Goal: Task Accomplishment & Management: Complete application form

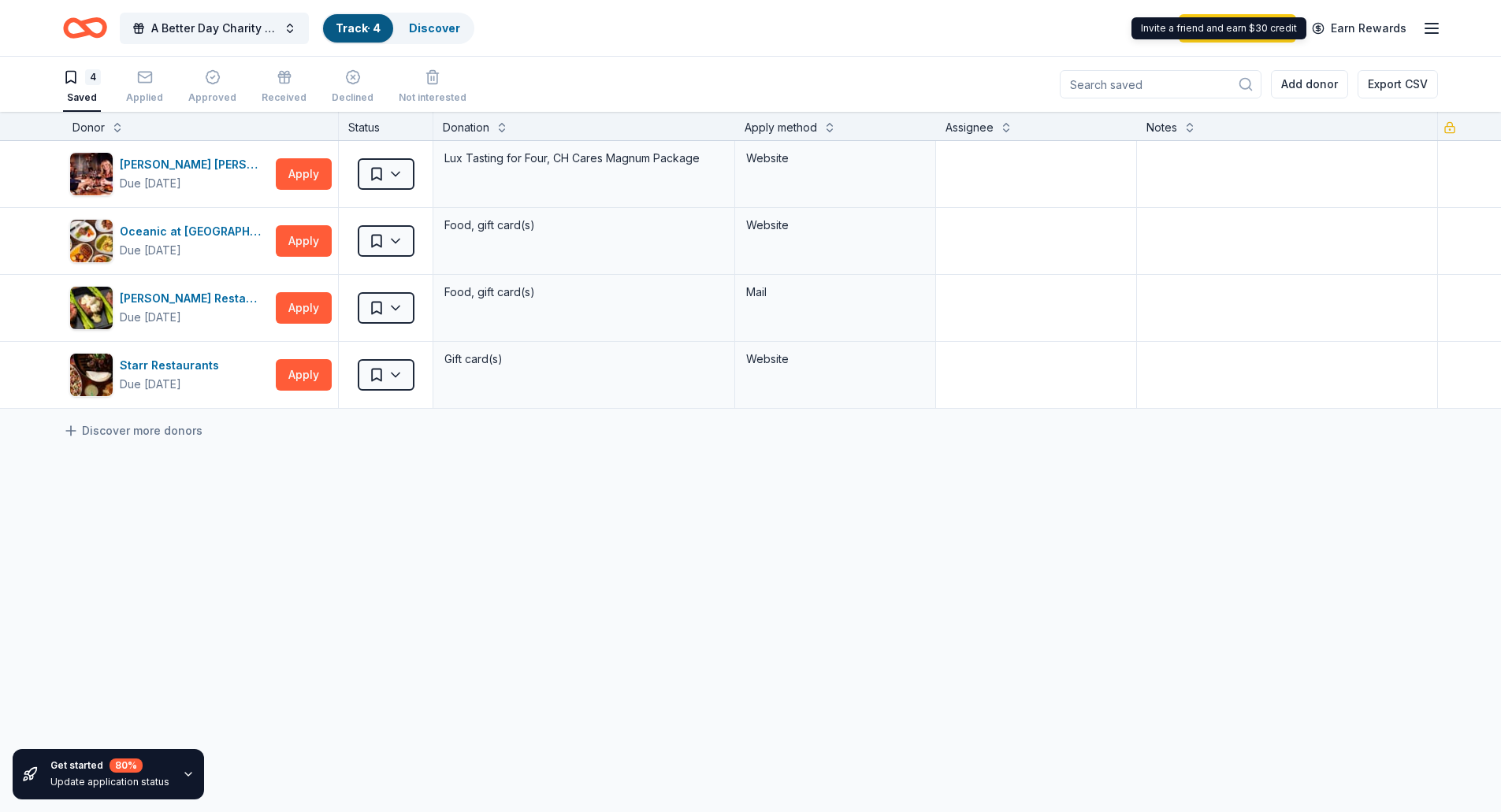
click at [1429, 27] on icon "button" at bounding box center [1432, 29] width 19 height 19
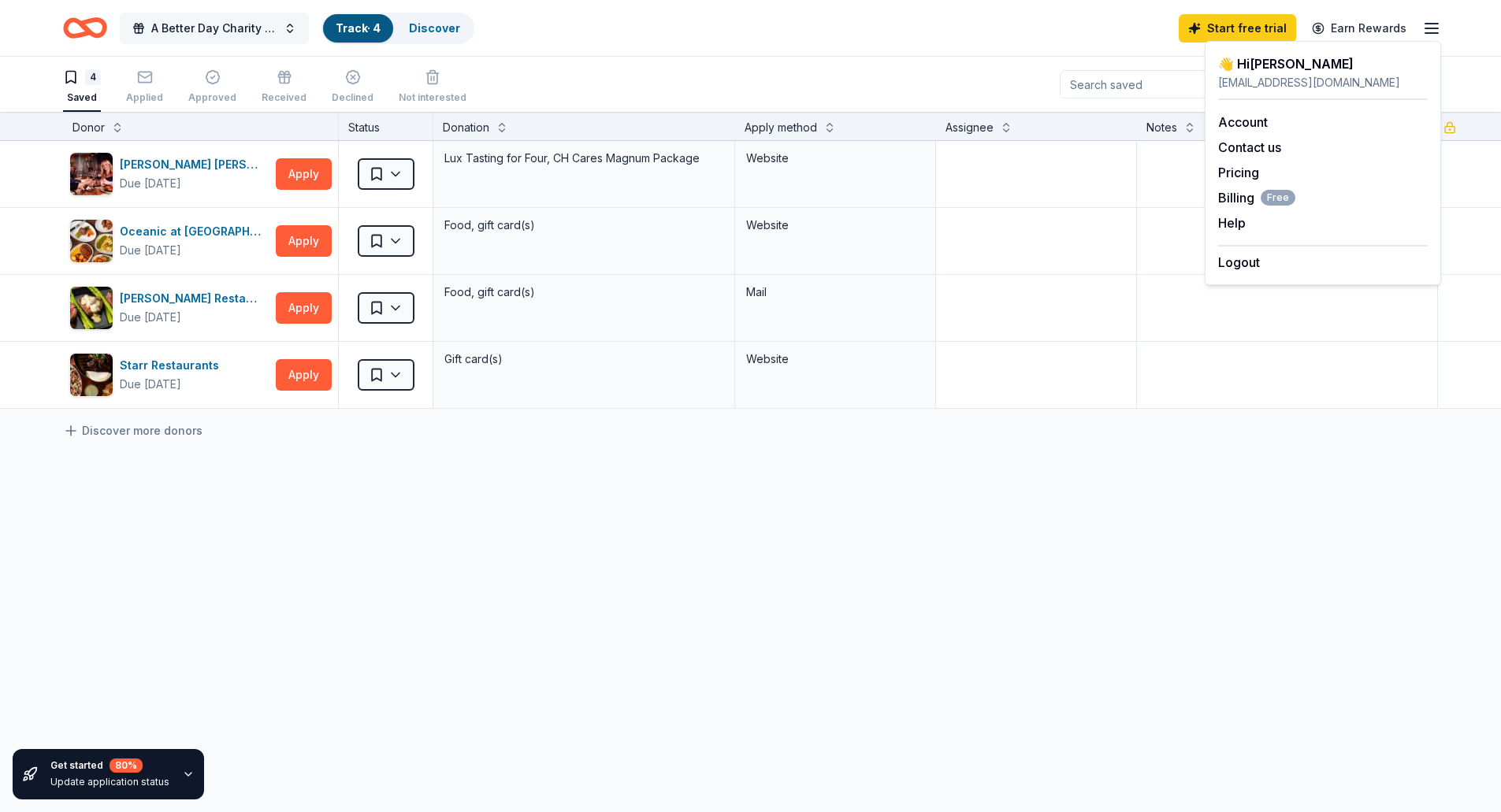
click at [290, 30] on button "A Better Day Charity Auction" at bounding box center [215, 29] width 189 height 31
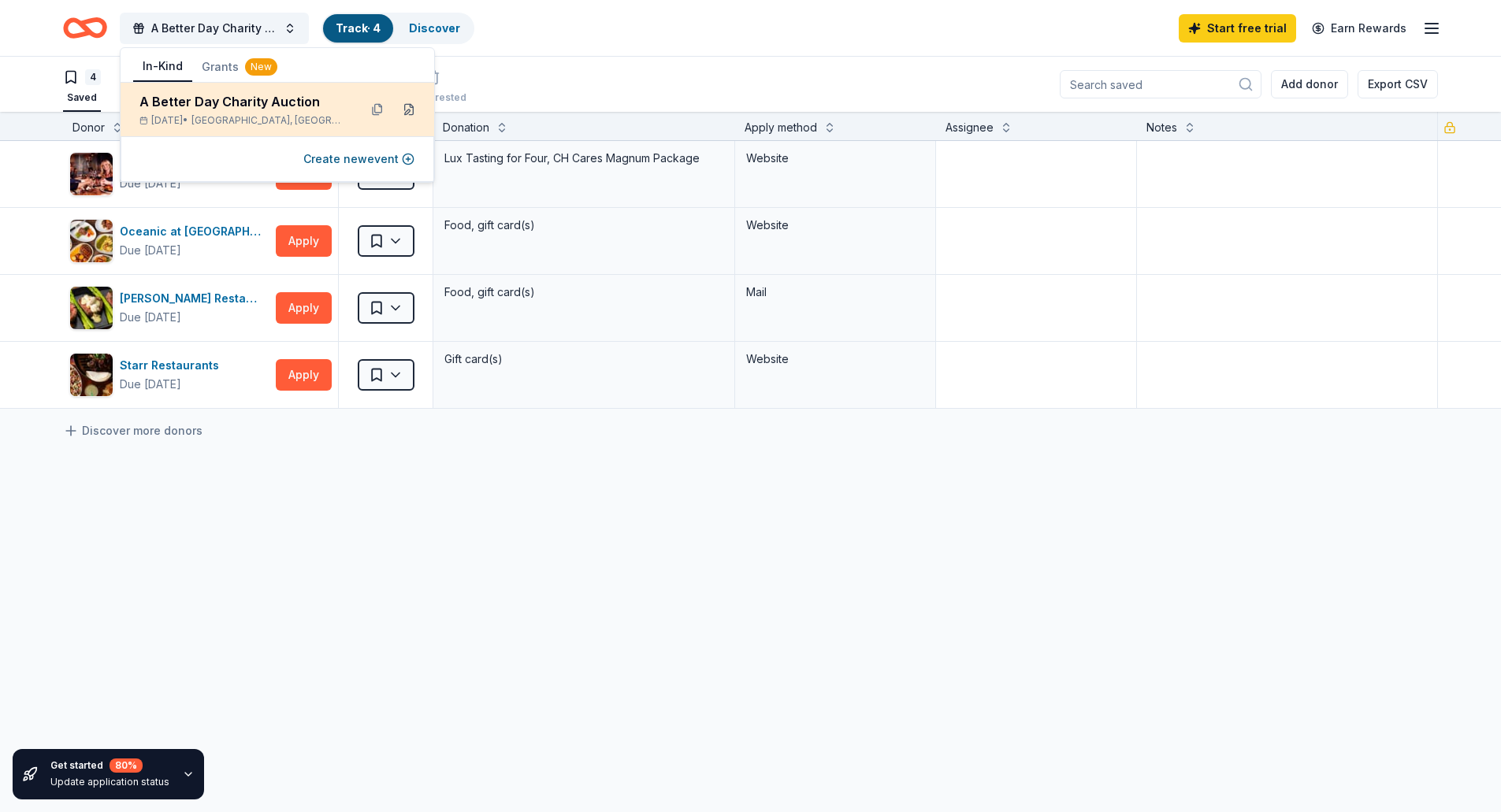
click at [411, 111] on button at bounding box center [408, 109] width 25 height 25
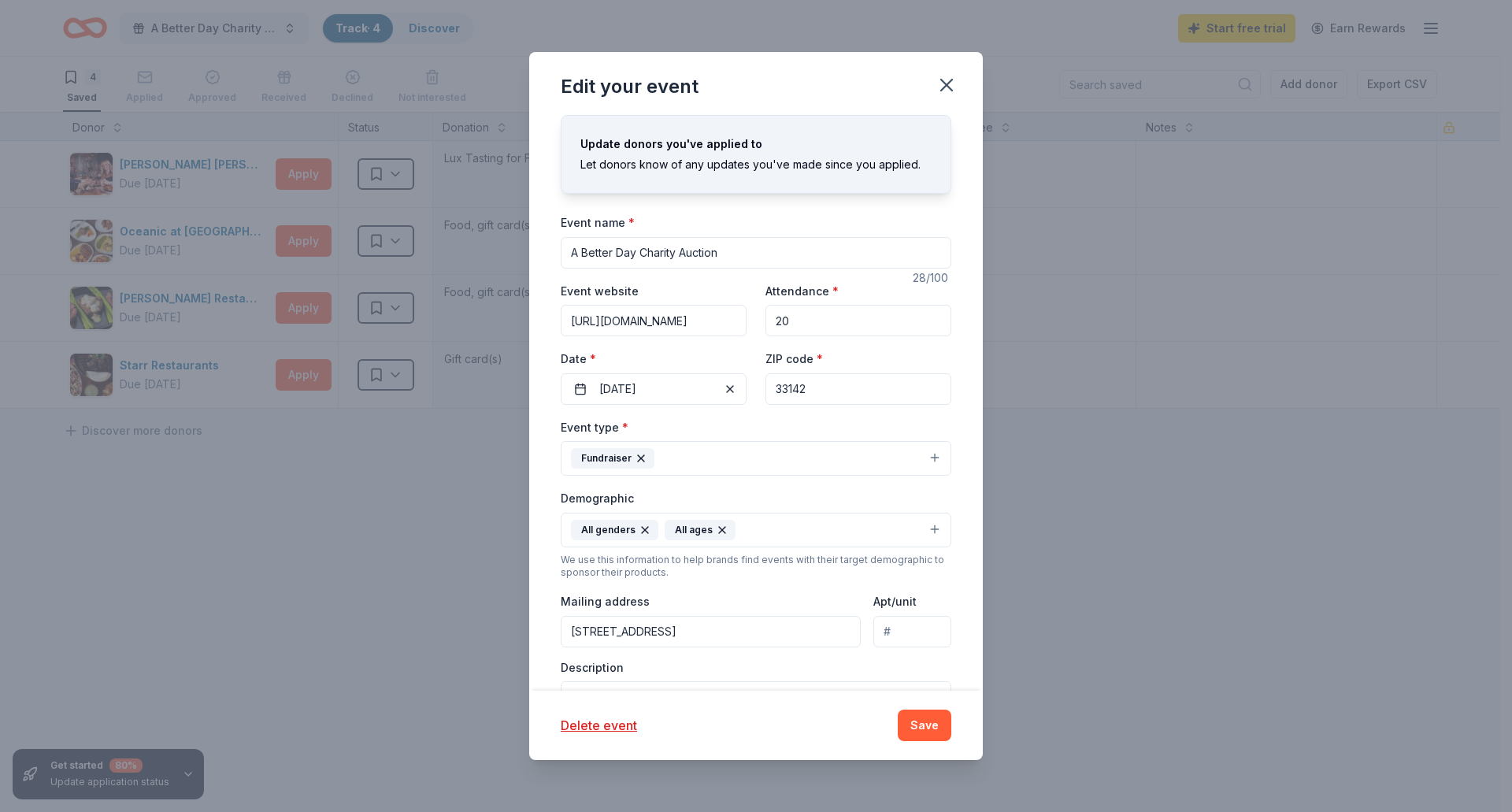
click at [635, 316] on input "https://givebutter.com/c/abdauction" at bounding box center [654, 320] width 186 height 31
click at [824, 322] on input "20" at bounding box center [859, 320] width 186 height 31
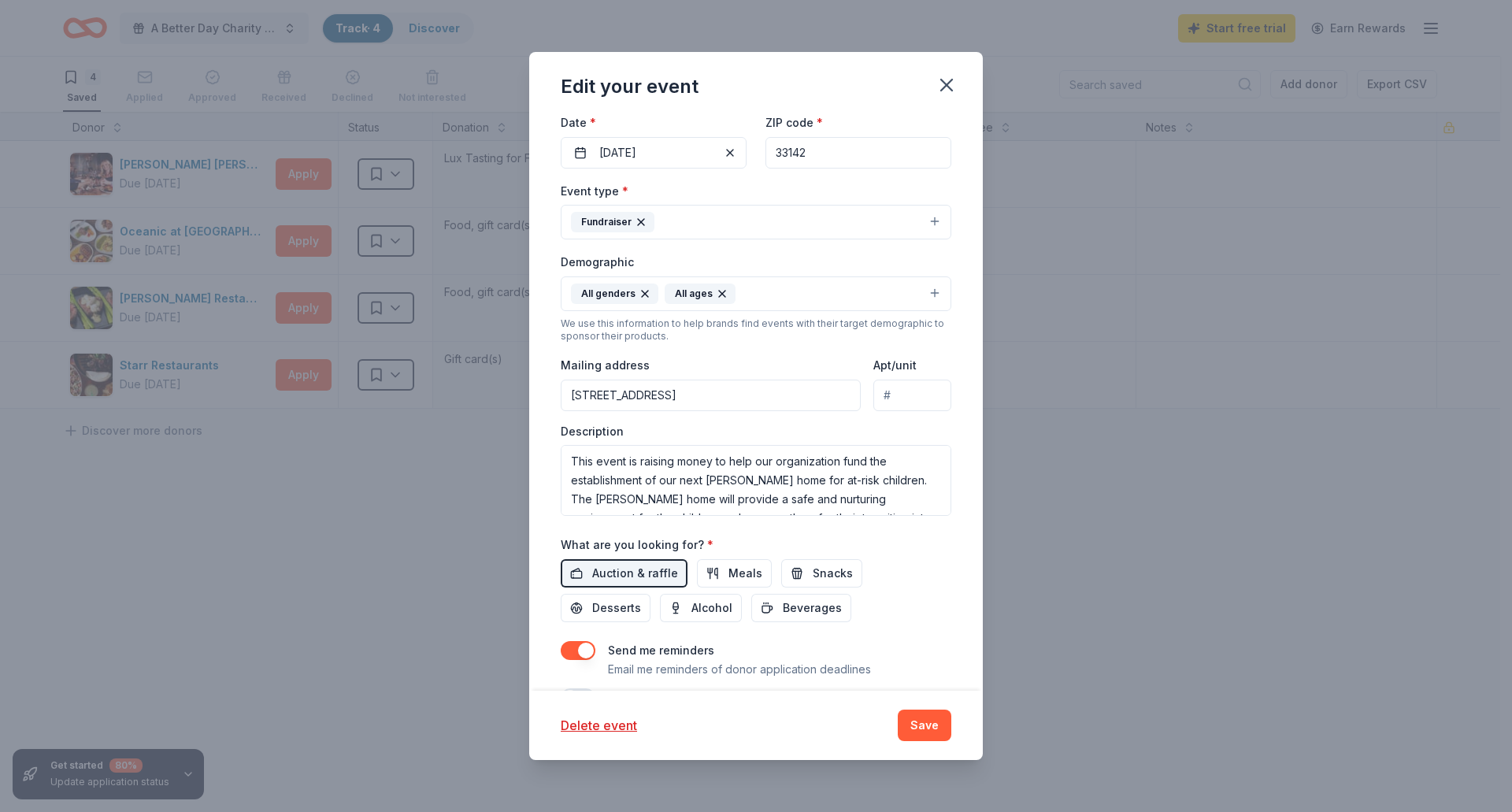
scroll to position [278, 0]
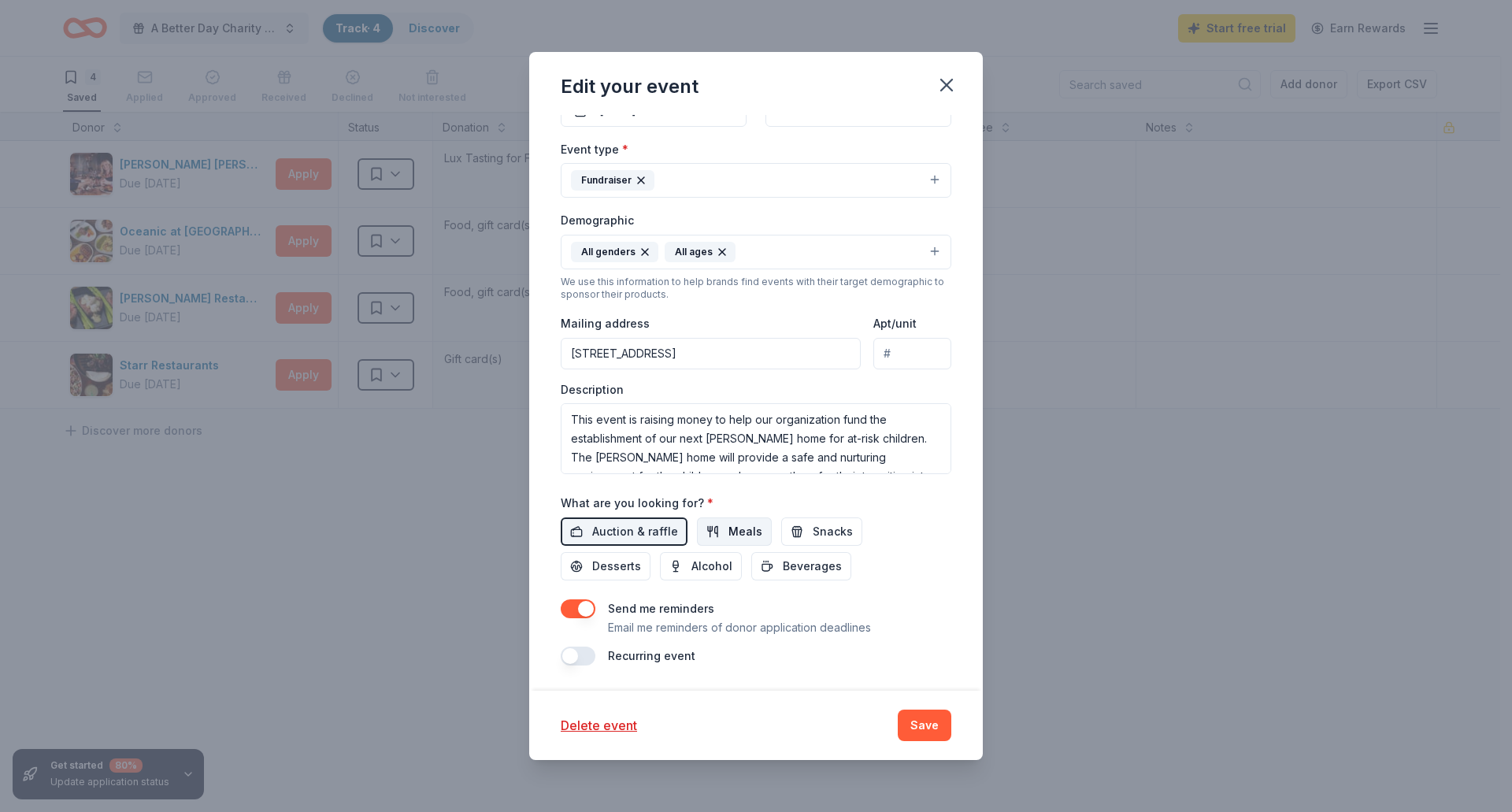
type input "2"
click at [735, 533] on span "Meals" at bounding box center [745, 531] width 34 height 19
click at [723, 565] on span "Alcohol" at bounding box center [711, 566] width 41 height 19
click at [769, 565] on button "Beverages" at bounding box center [801, 566] width 100 height 29
click at [824, 531] on span "Snacks" at bounding box center [833, 531] width 40 height 19
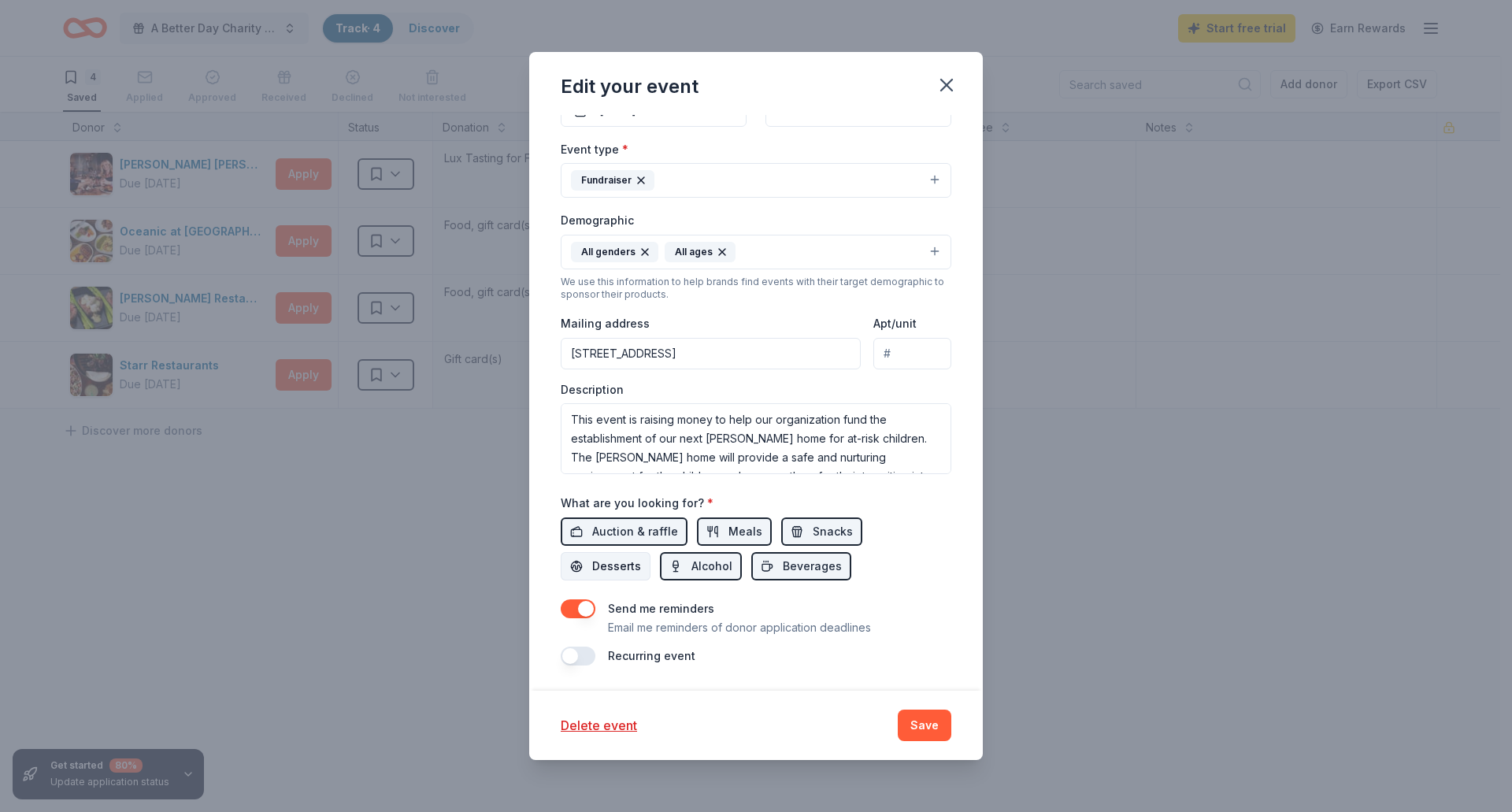
click at [624, 563] on span "Desserts" at bounding box center [617, 566] width 49 height 19
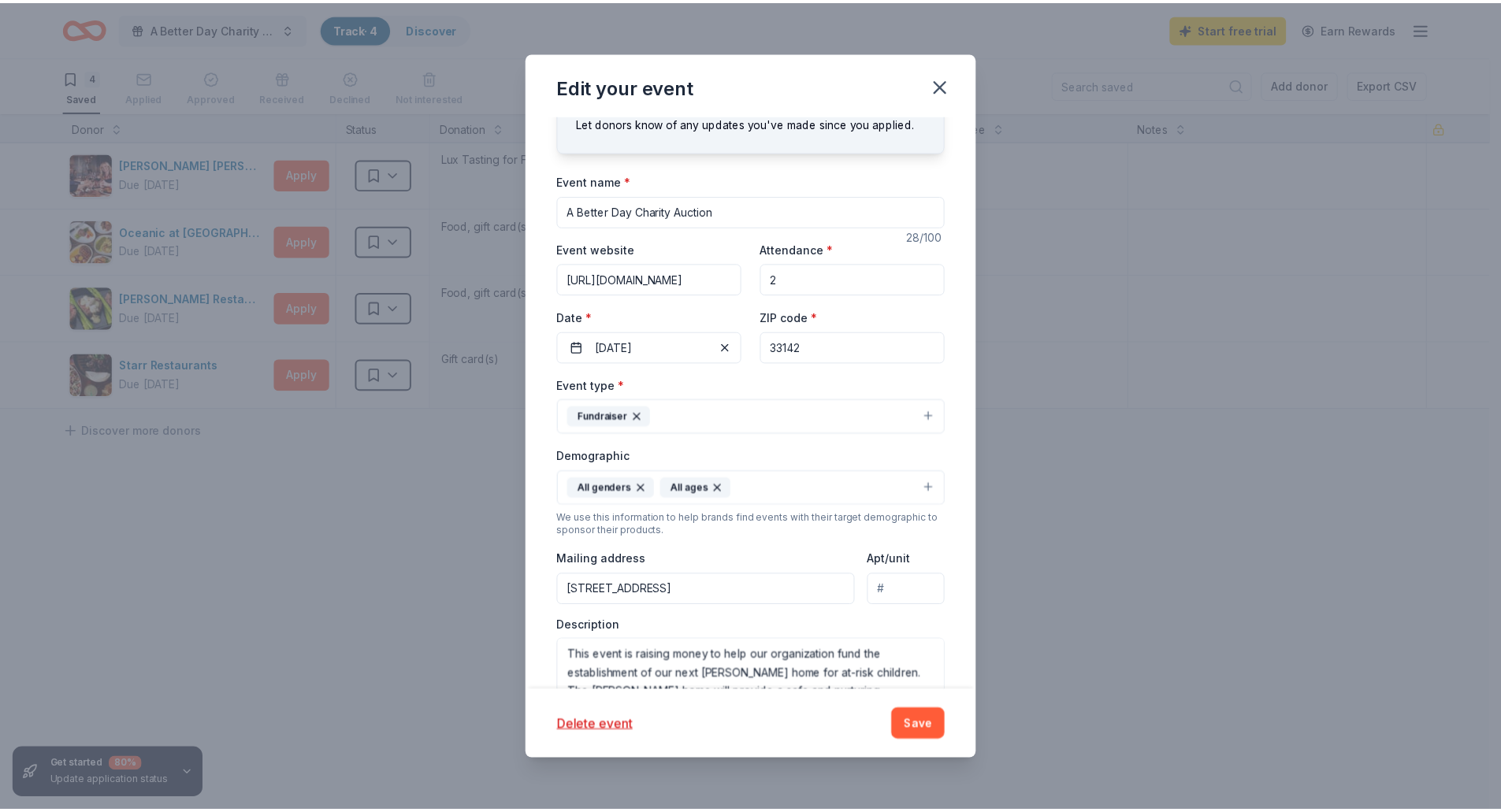
scroll to position [0, 0]
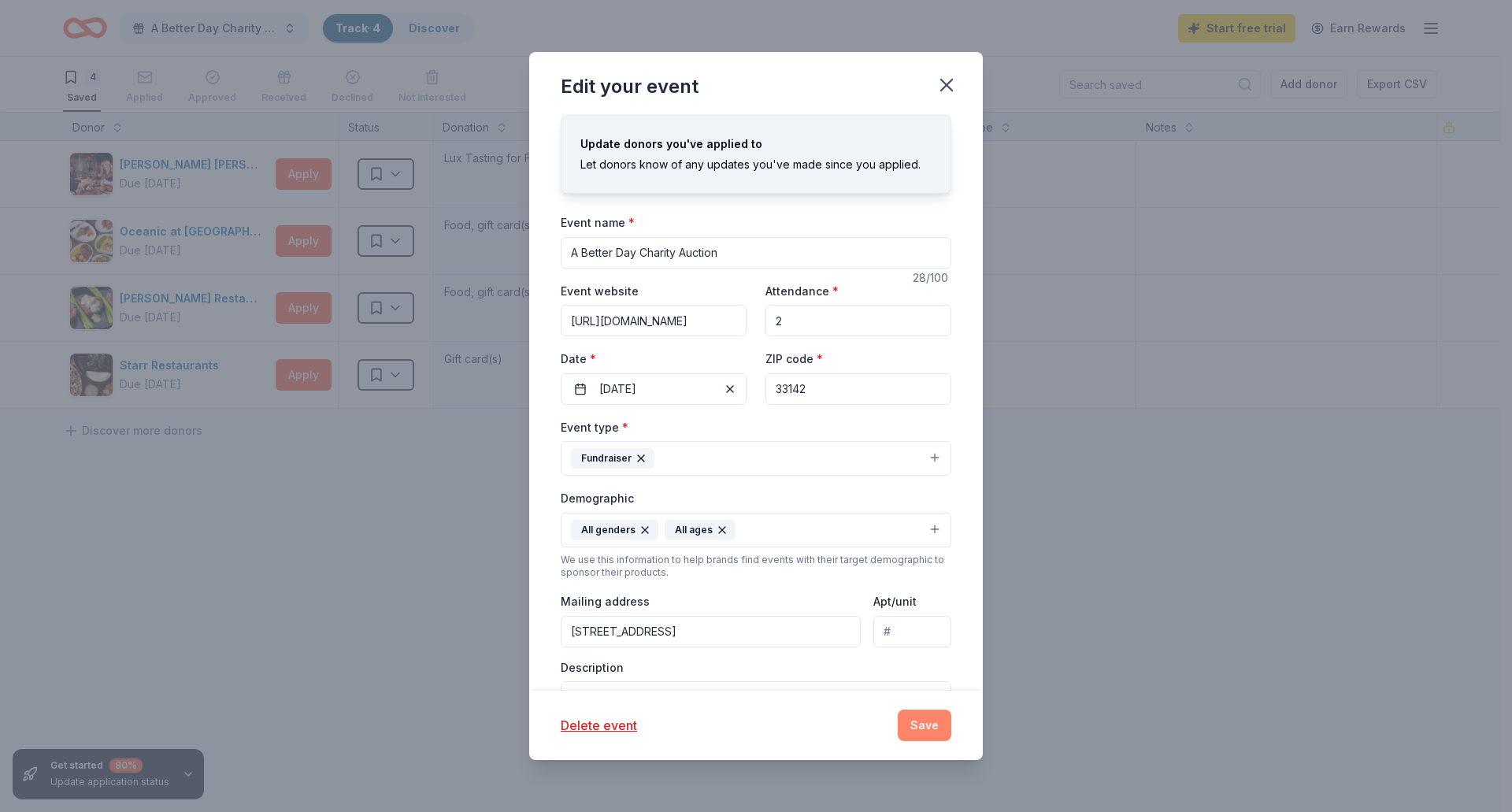
click at [921, 723] on button "Save" at bounding box center [925, 725] width 54 height 31
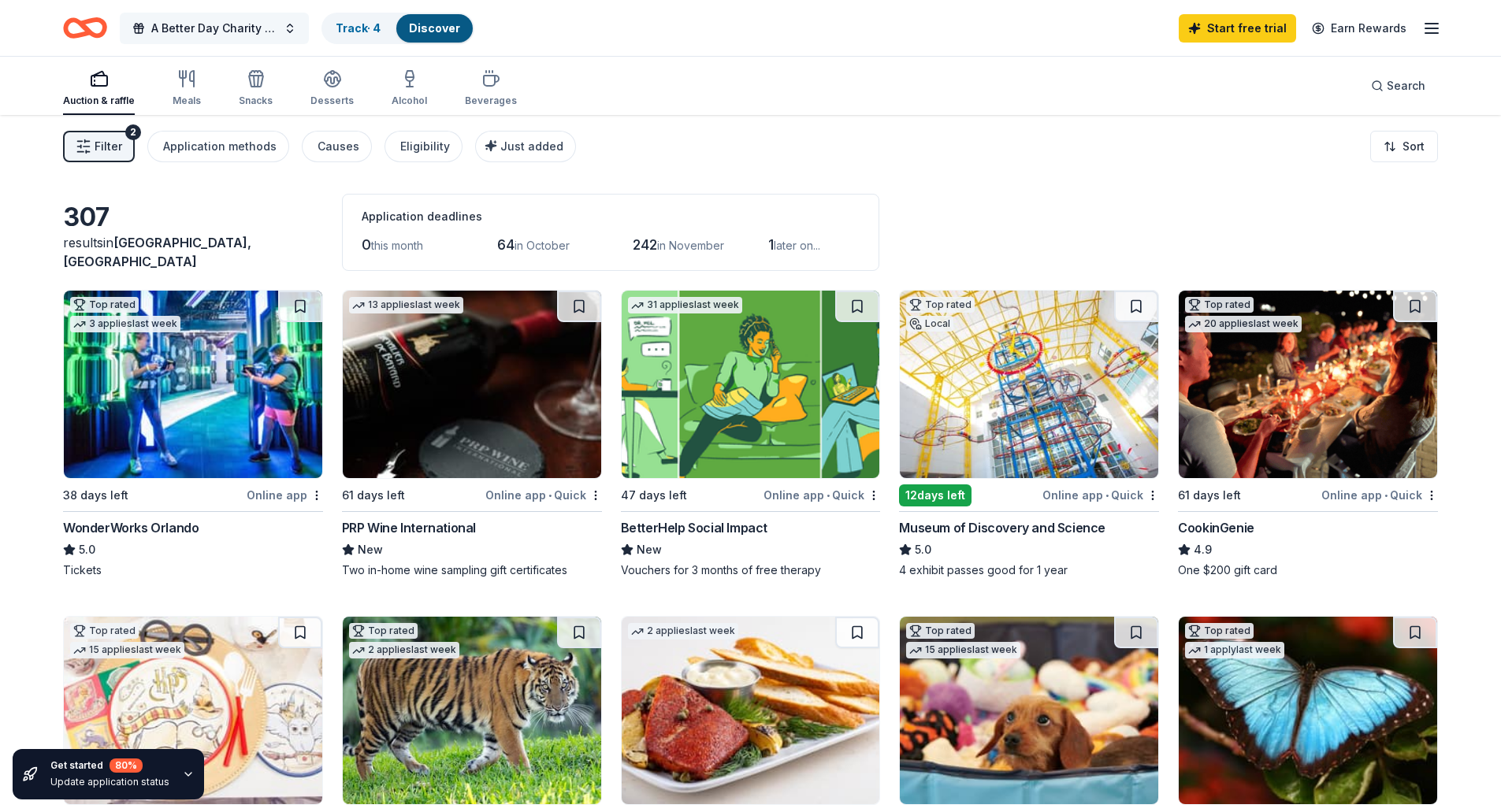
click at [292, 23] on button "A Better Day Charity Auction" at bounding box center [215, 29] width 189 height 31
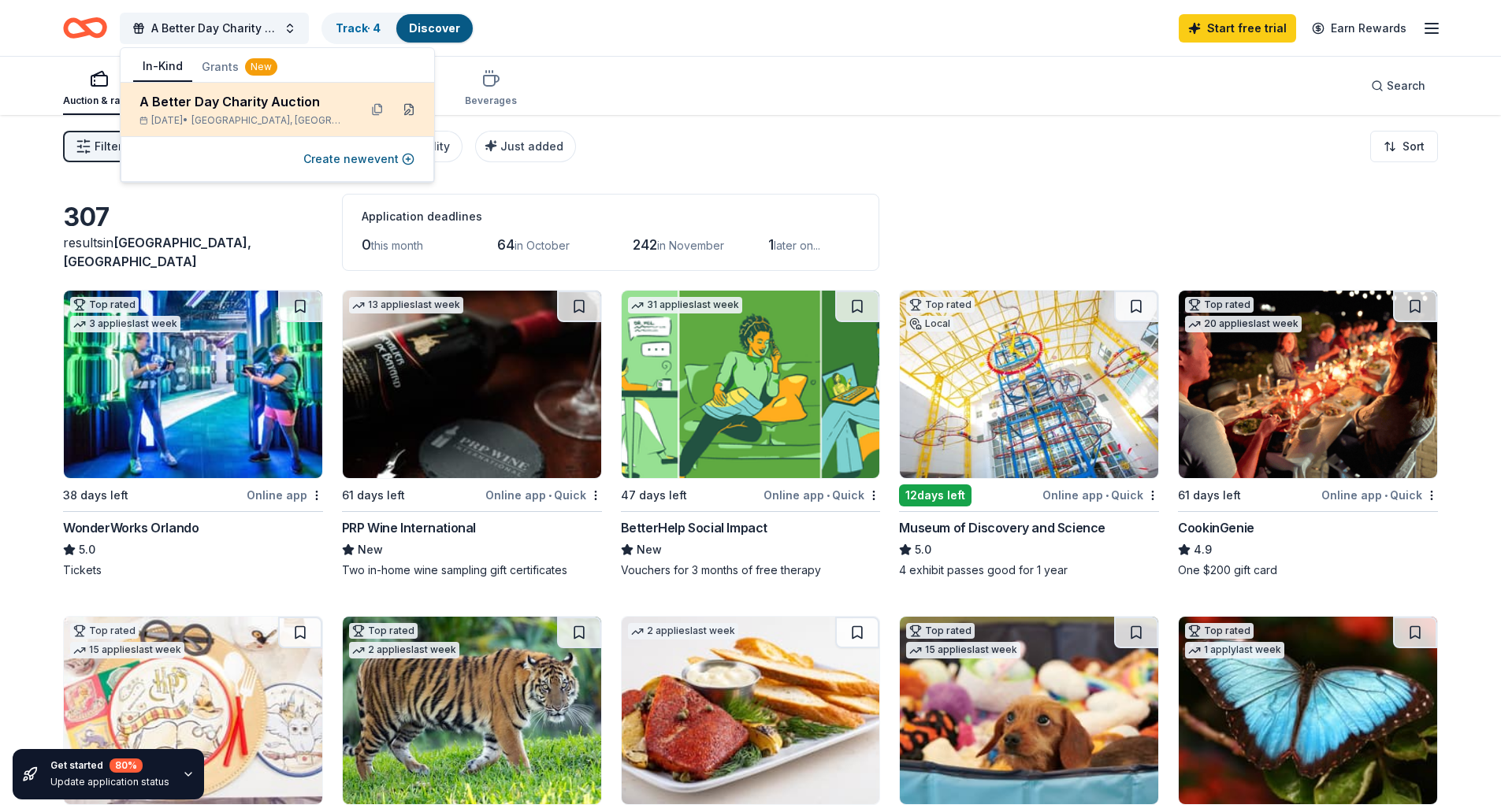
click at [410, 105] on button at bounding box center [408, 109] width 25 height 25
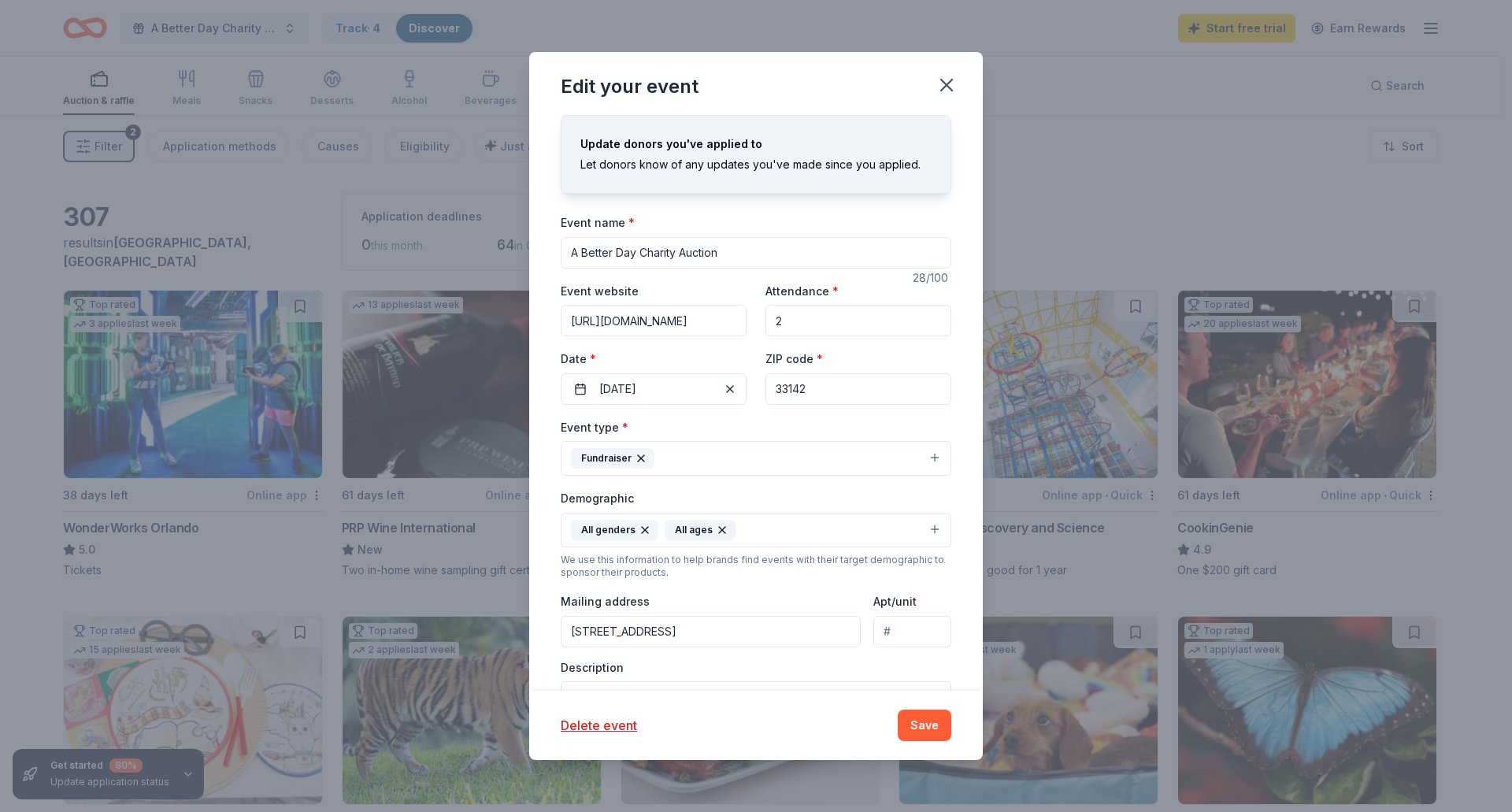
click at [804, 320] on input "2" at bounding box center [859, 320] width 186 height 31
click at [657, 317] on input "https://givebutter.com/c/abdauction" at bounding box center [654, 320] width 186 height 31
click at [945, 420] on div "Update donors you've applied to Let donors know of any updates you've made sinc…" at bounding box center [756, 402] width 453 height 576
click at [893, 319] on input "20" at bounding box center [859, 320] width 186 height 31
type input "20"
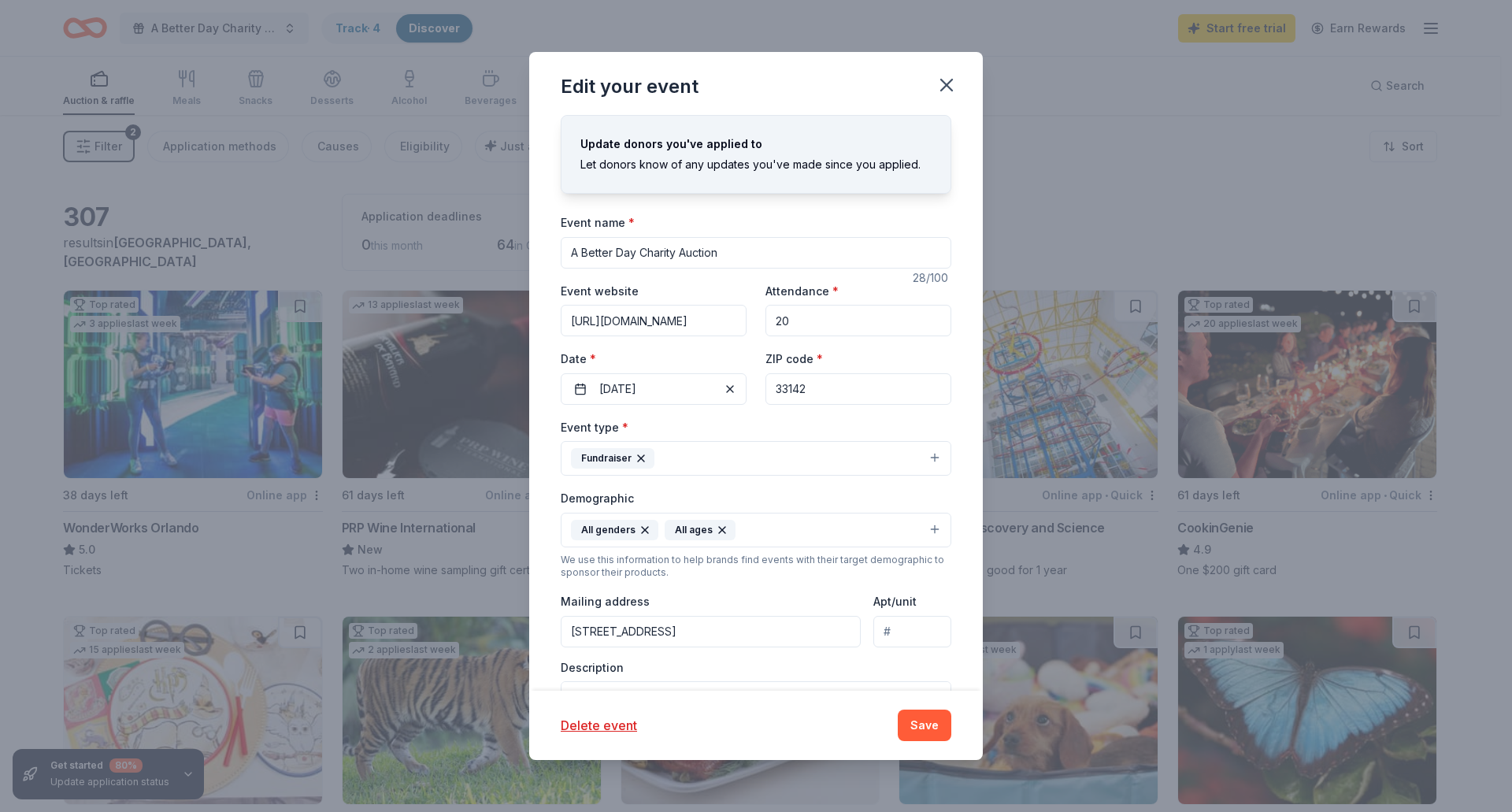
click at [949, 377] on div "Update donors you've applied to Let donors know of any updates you've made sinc…" at bounding box center [756, 402] width 453 height 576
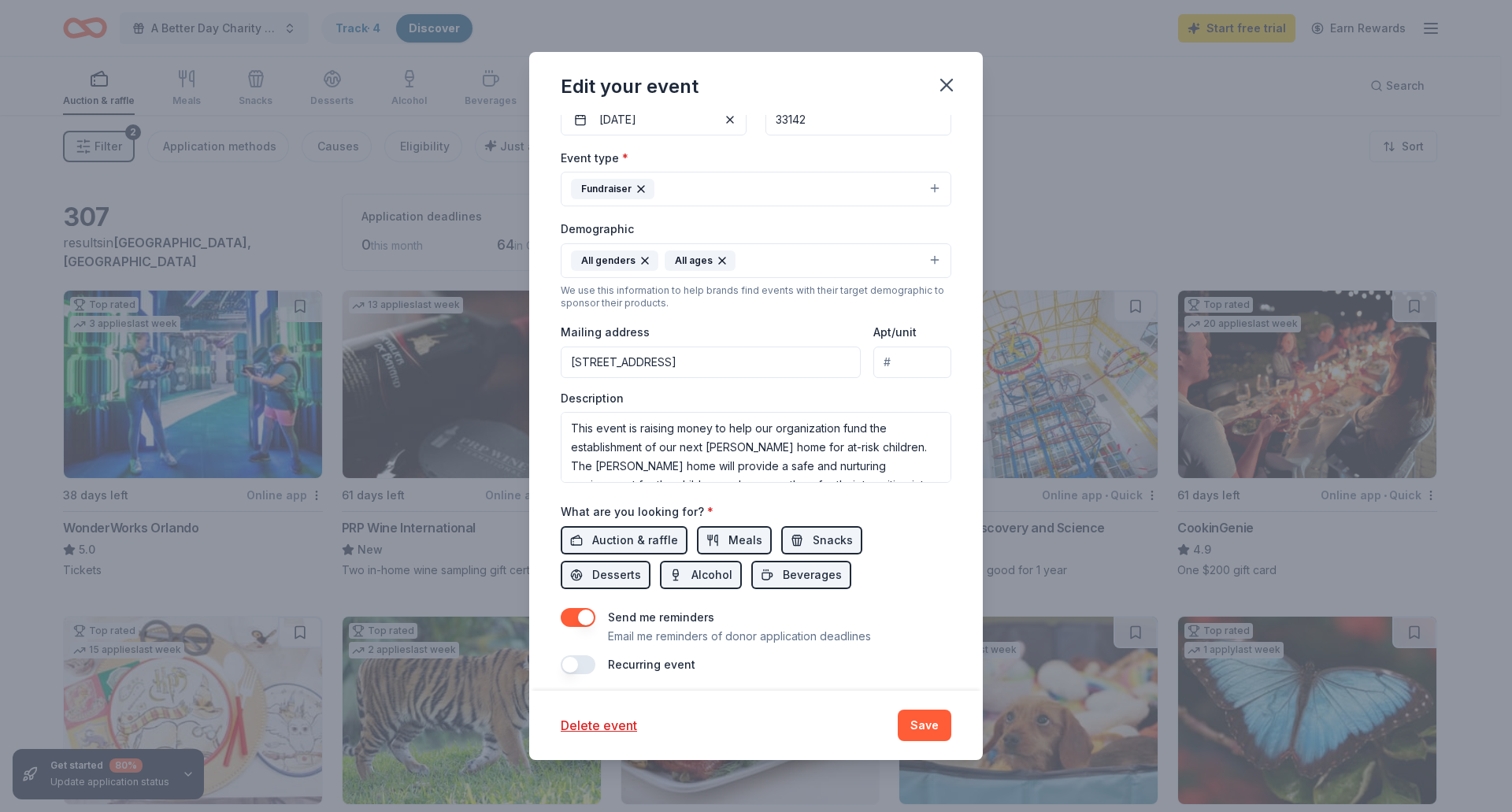
scroll to position [278, 0]
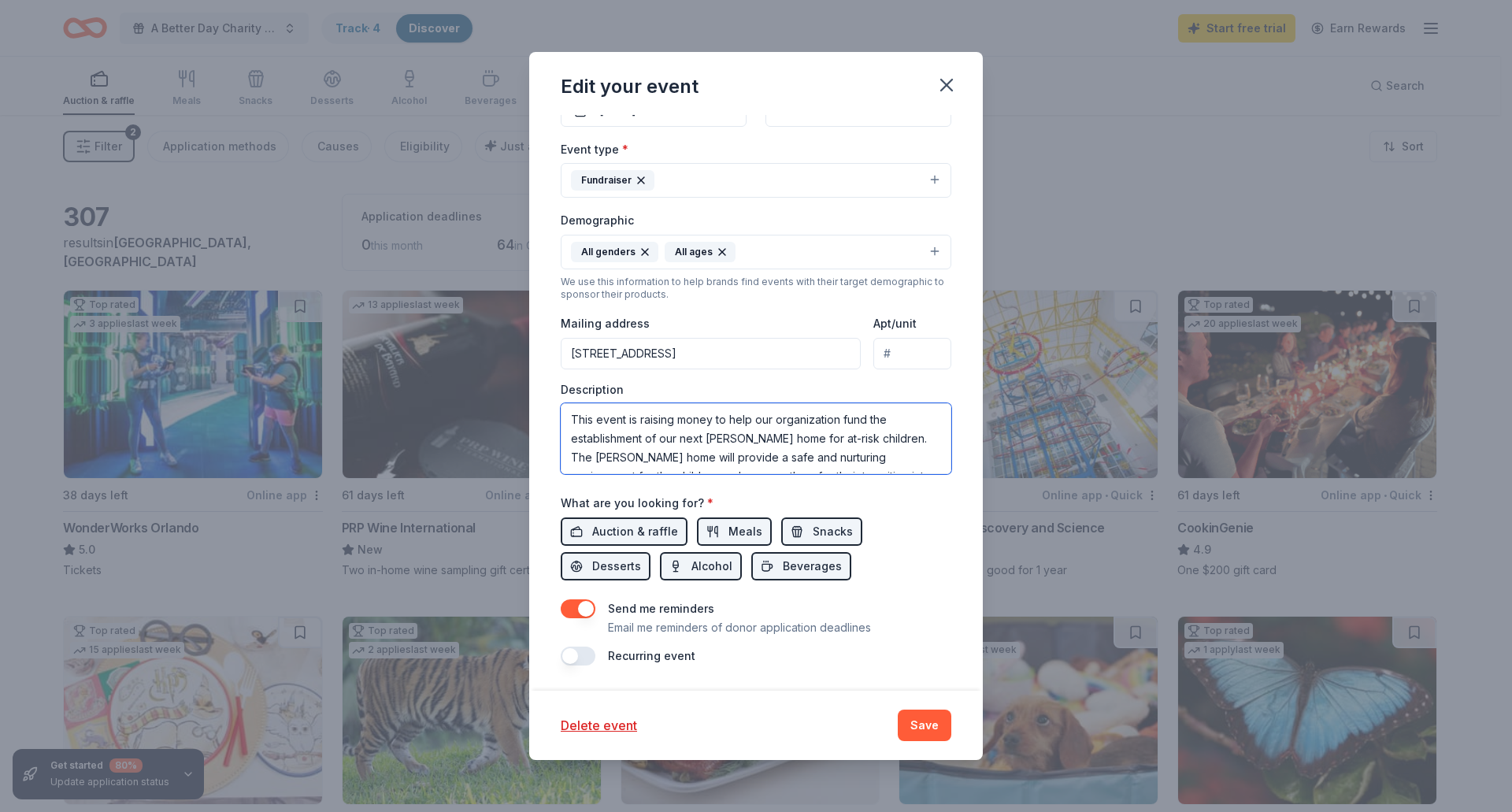
click at [623, 422] on textarea "This event is raising money to help our organization fund the establishment of …" at bounding box center [756, 439] width 391 height 71
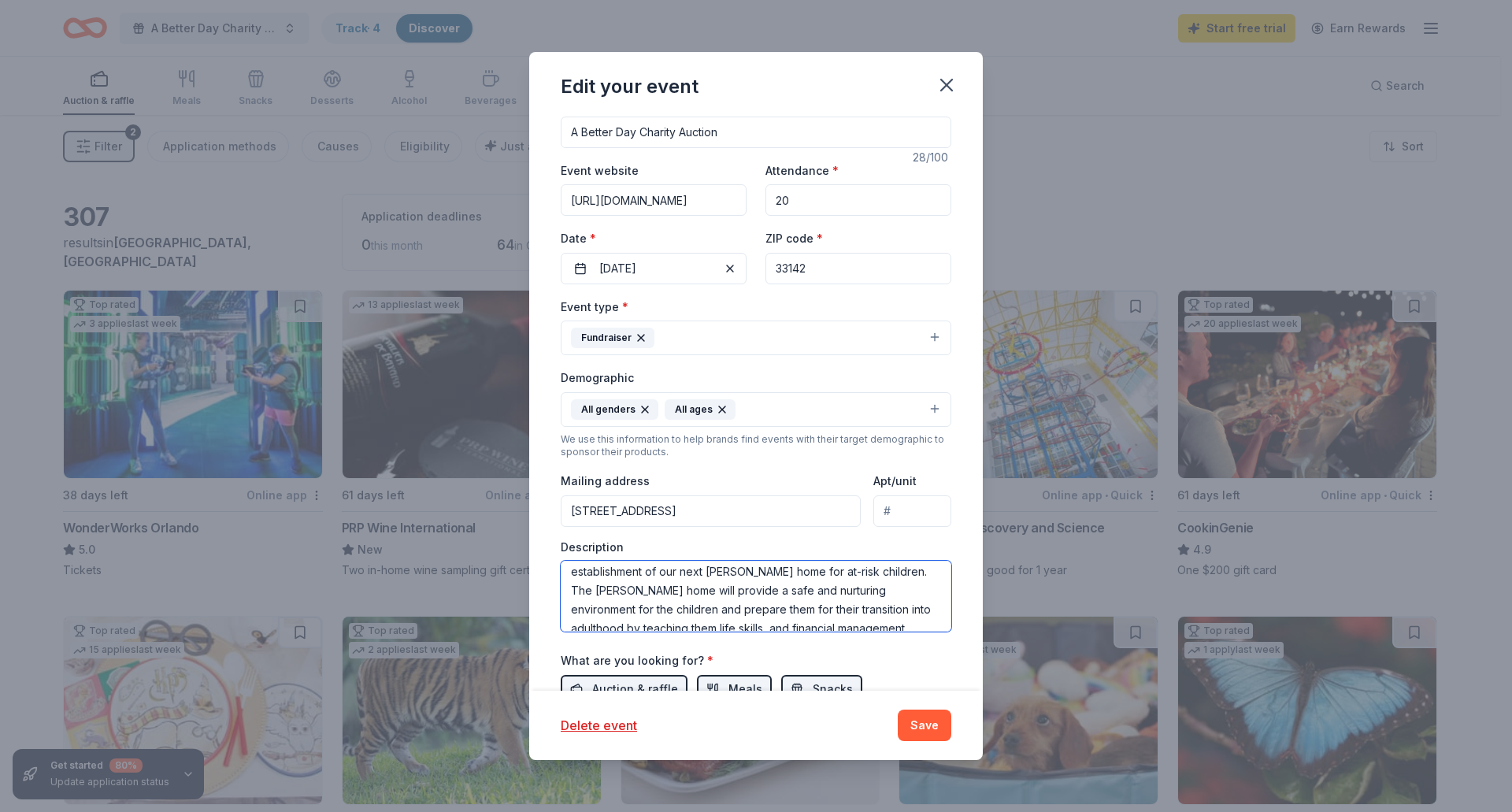
scroll to position [38, 0]
type textarea "This silent auction is raising money to help our organization fund the establis…"
click at [928, 725] on button "Save" at bounding box center [925, 725] width 54 height 31
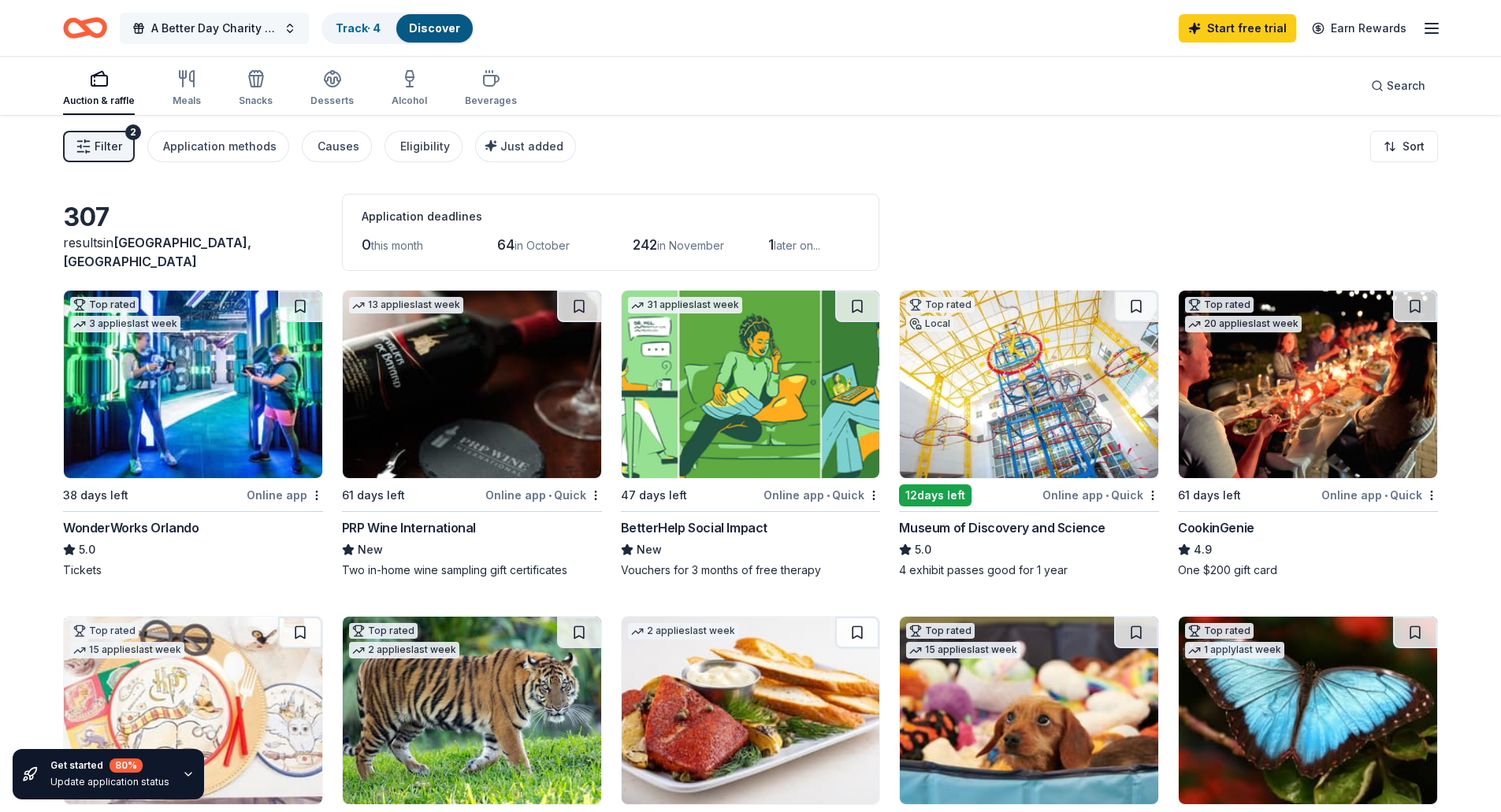
click at [289, 23] on button "A Better Day Charity Auction" at bounding box center [215, 29] width 189 height 31
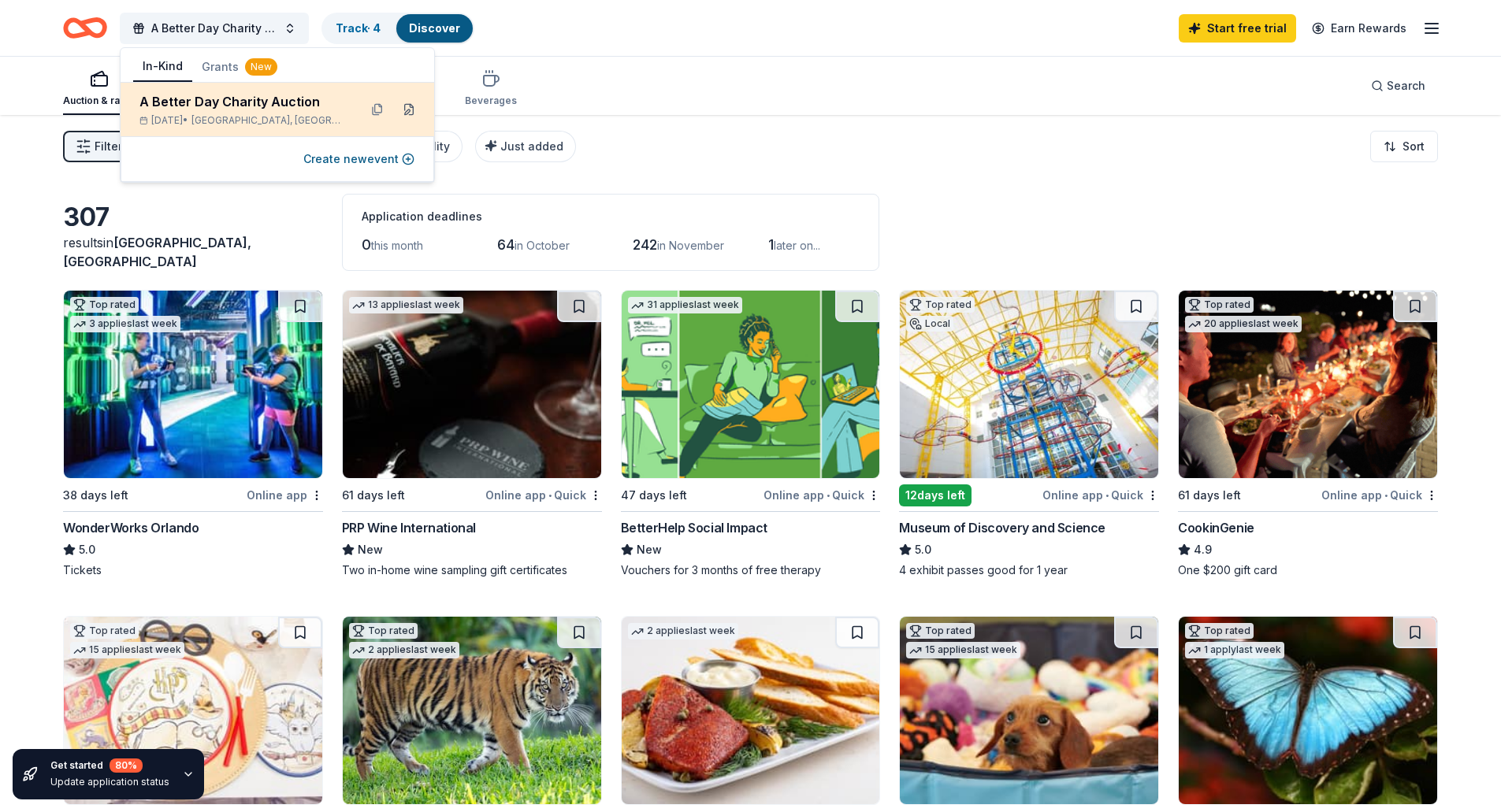
click at [407, 106] on button at bounding box center [408, 109] width 25 height 25
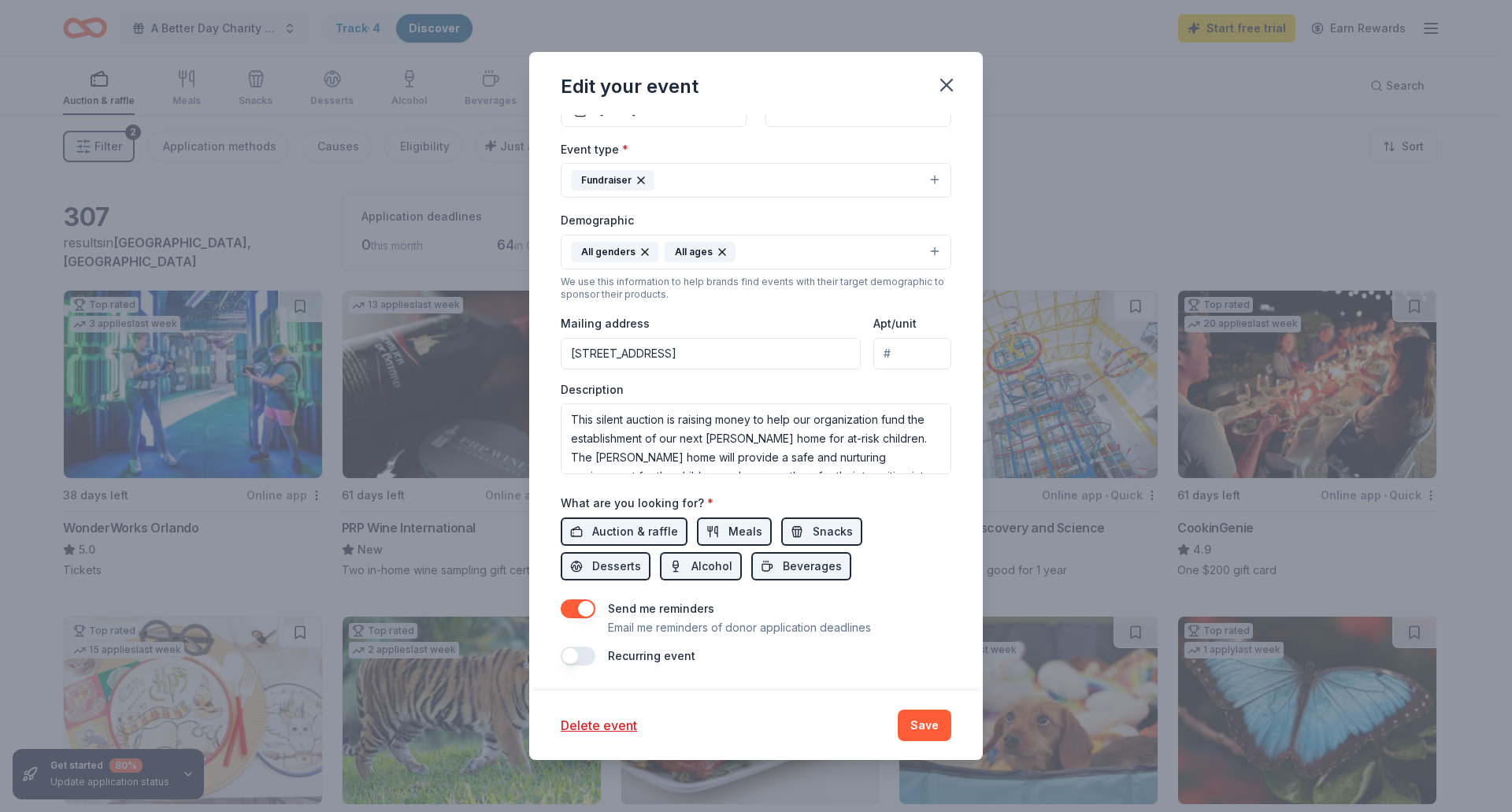
scroll to position [0, 0]
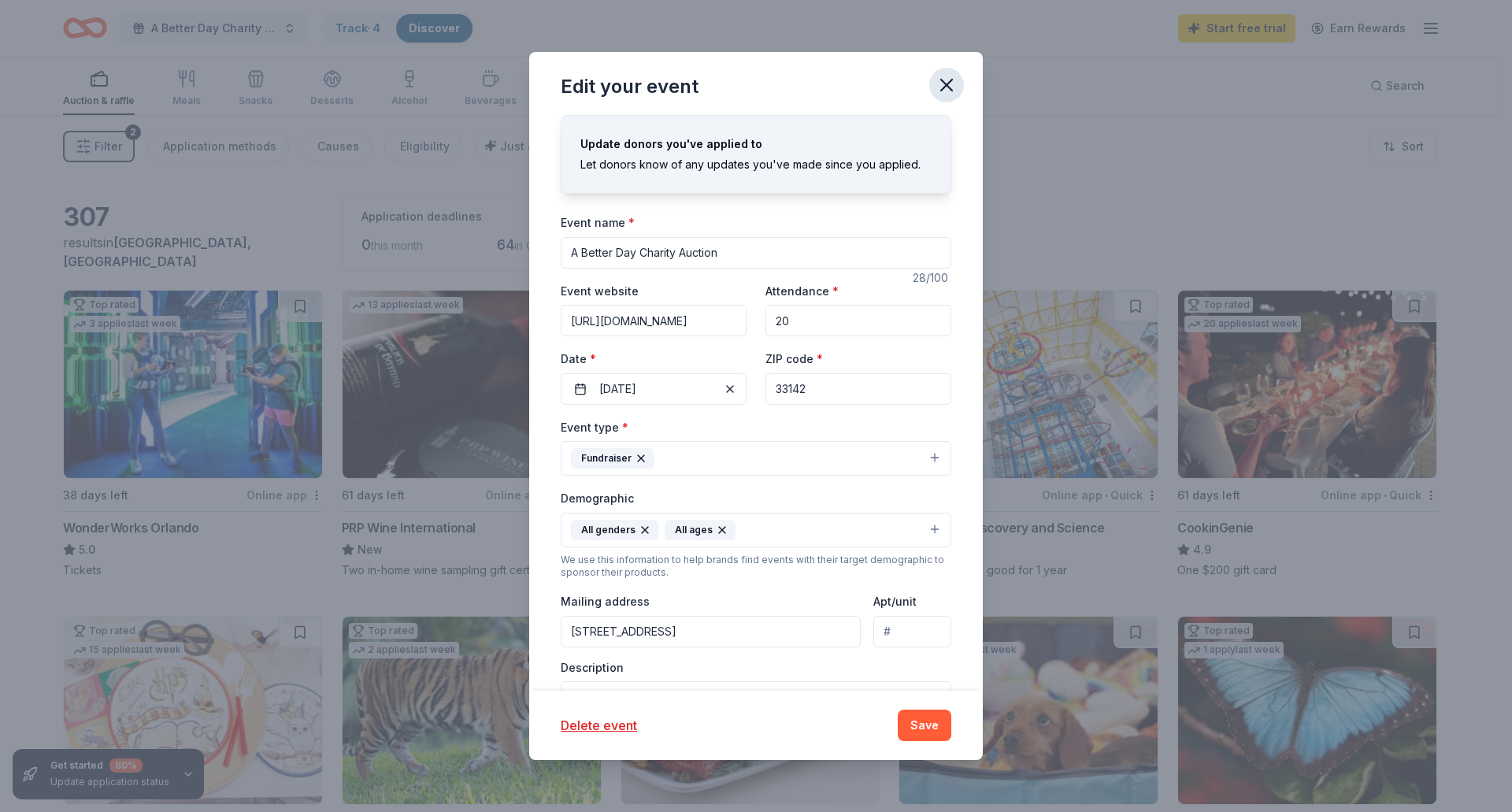
click at [944, 81] on icon "button" at bounding box center [946, 84] width 22 height 22
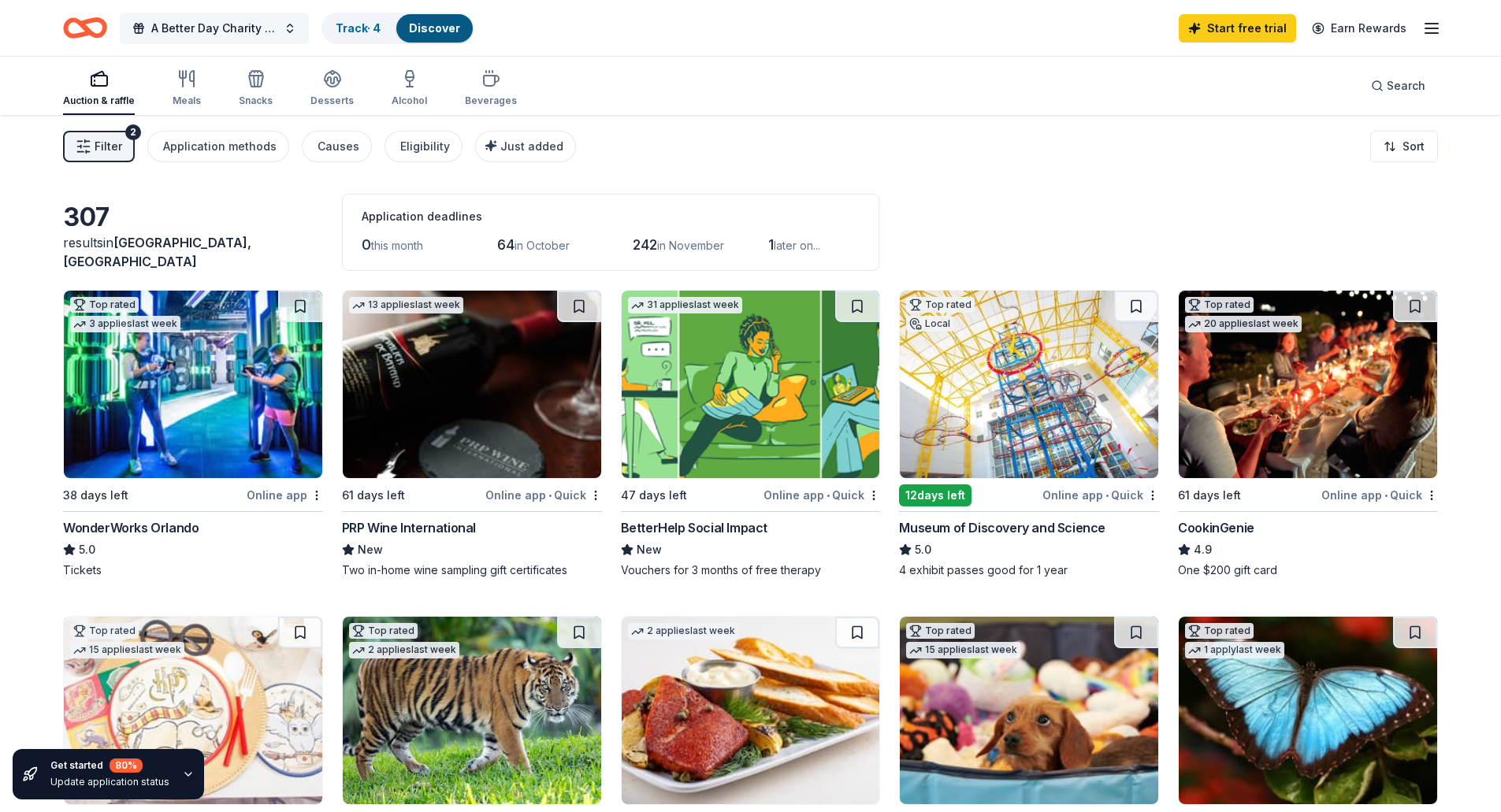
click at [294, 23] on button "A Better Day Charity Auction" at bounding box center [215, 29] width 189 height 31
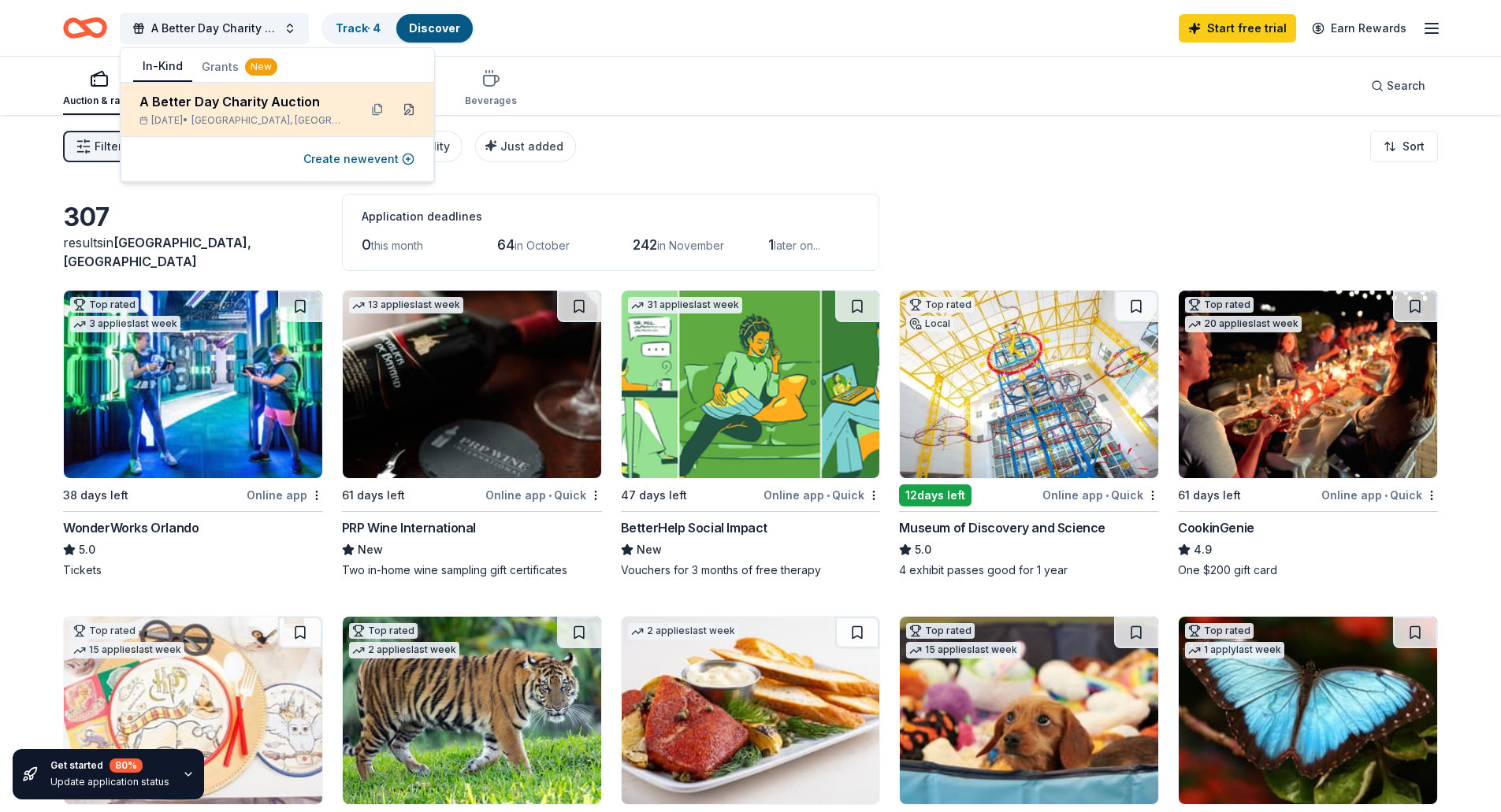
click at [412, 109] on button at bounding box center [408, 109] width 25 height 25
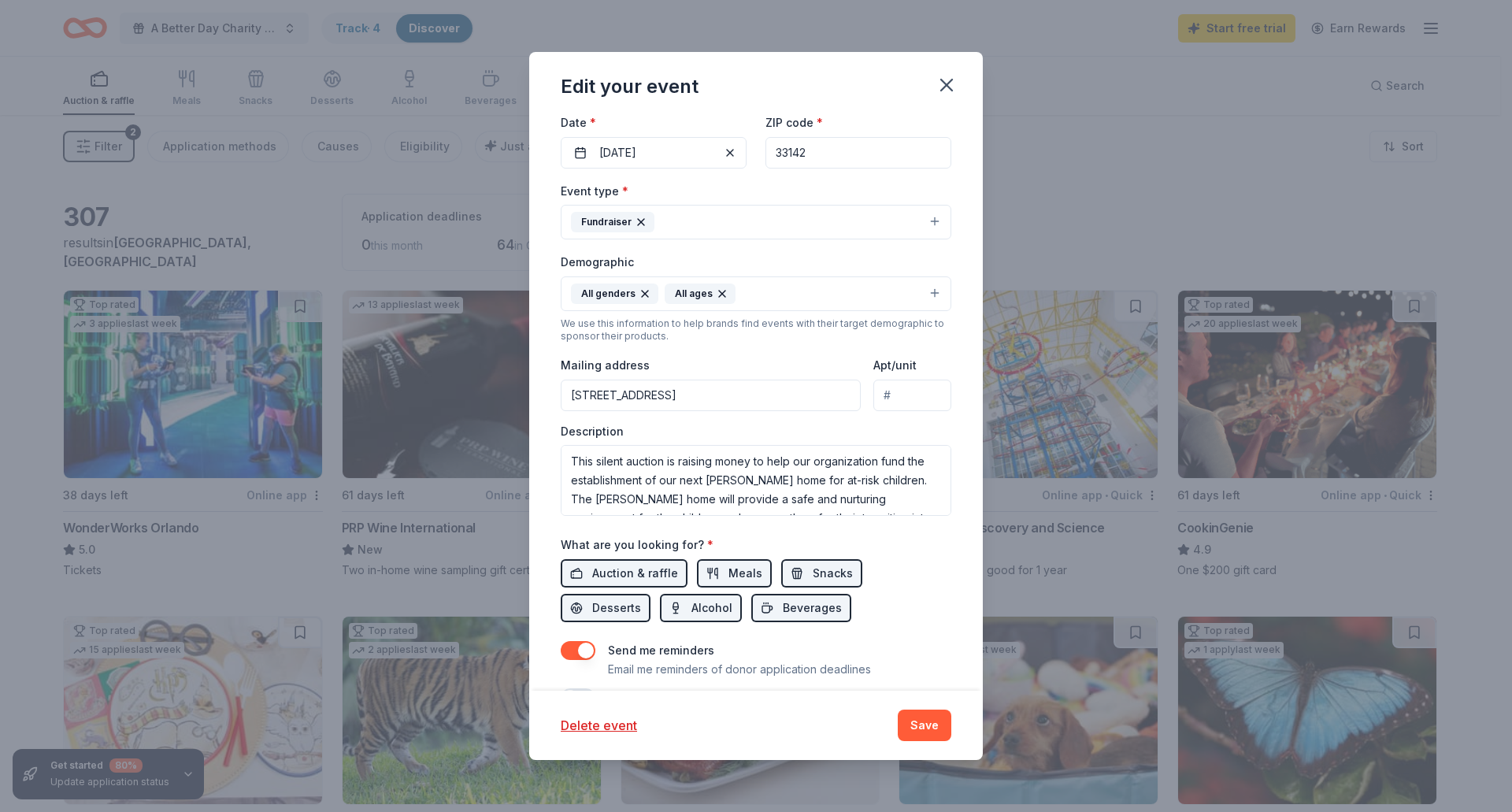
scroll to position [278, 0]
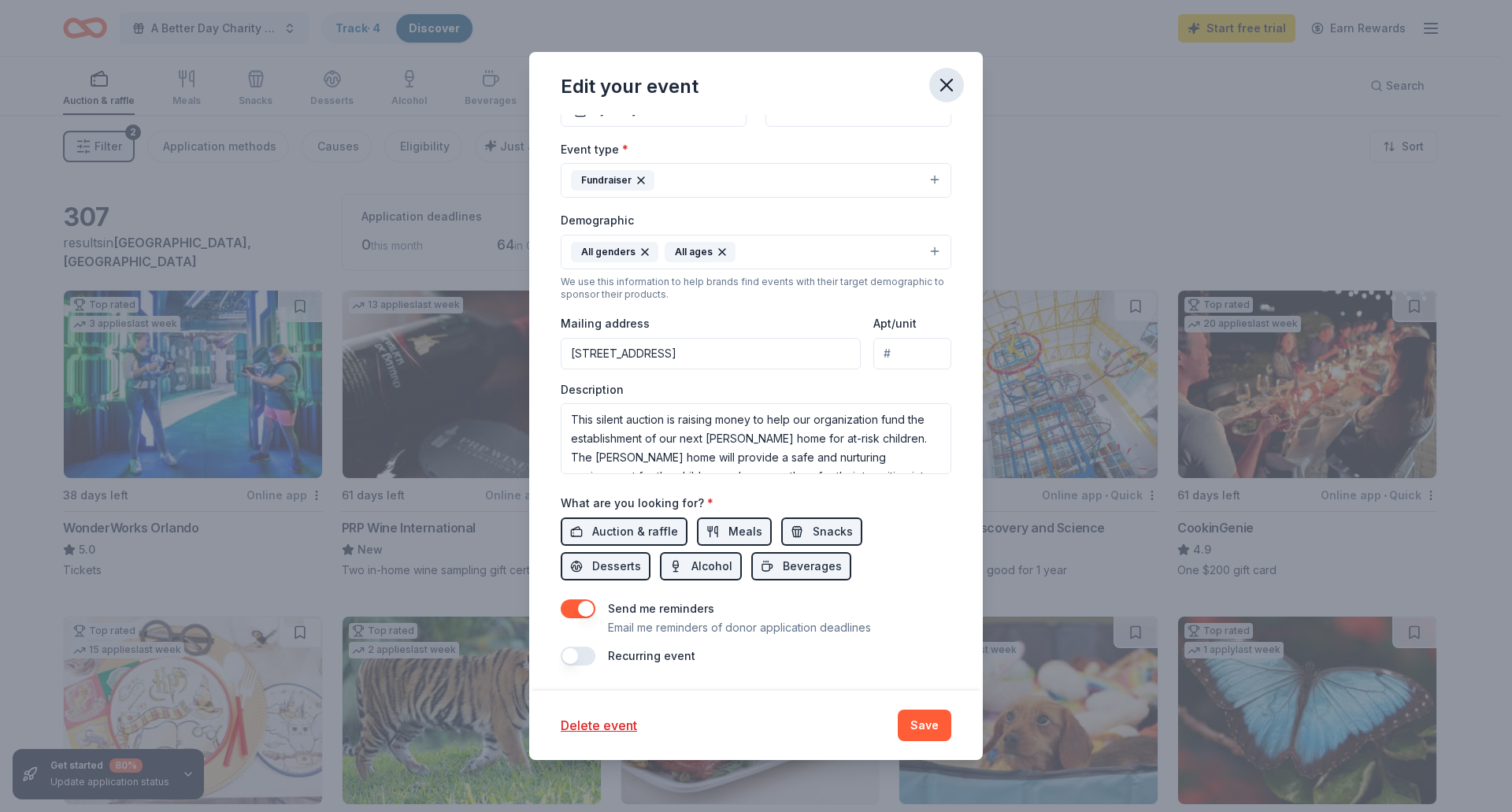
click at [940, 81] on icon "button" at bounding box center [946, 84] width 22 height 22
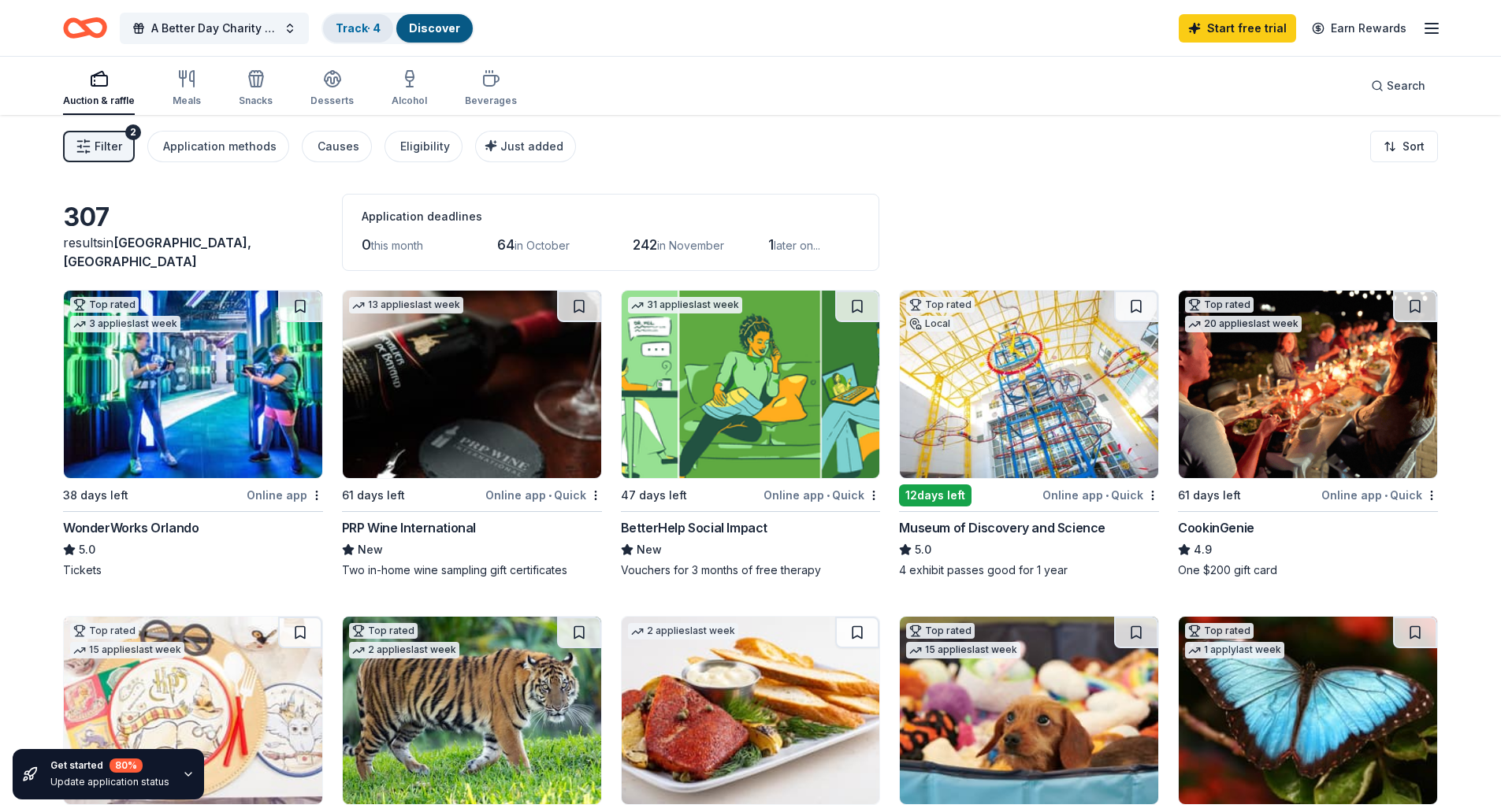
click at [378, 28] on link "Track · 4" at bounding box center [358, 27] width 45 height 13
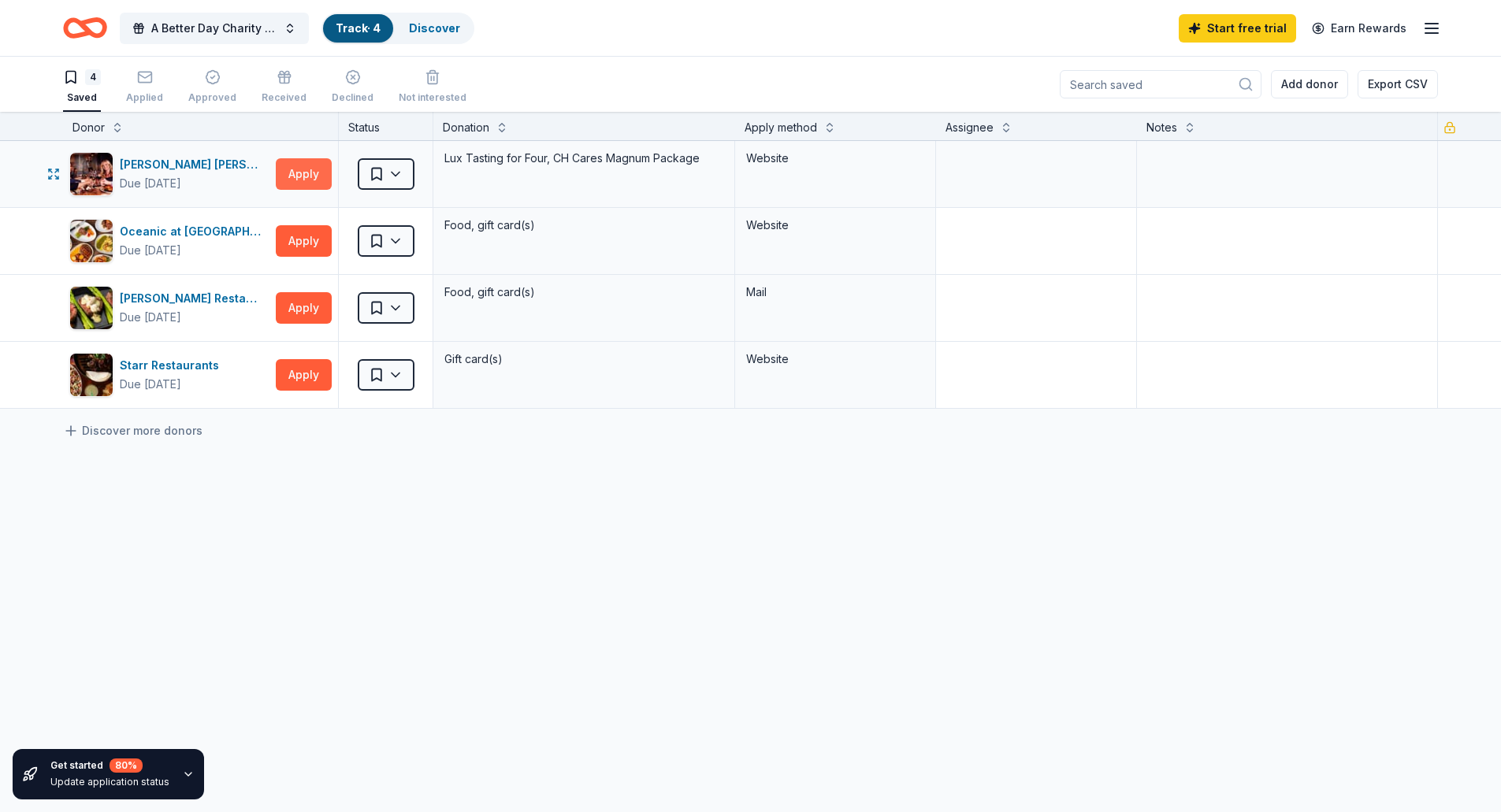
click at [301, 168] on button "Apply" at bounding box center [303, 174] width 56 height 31
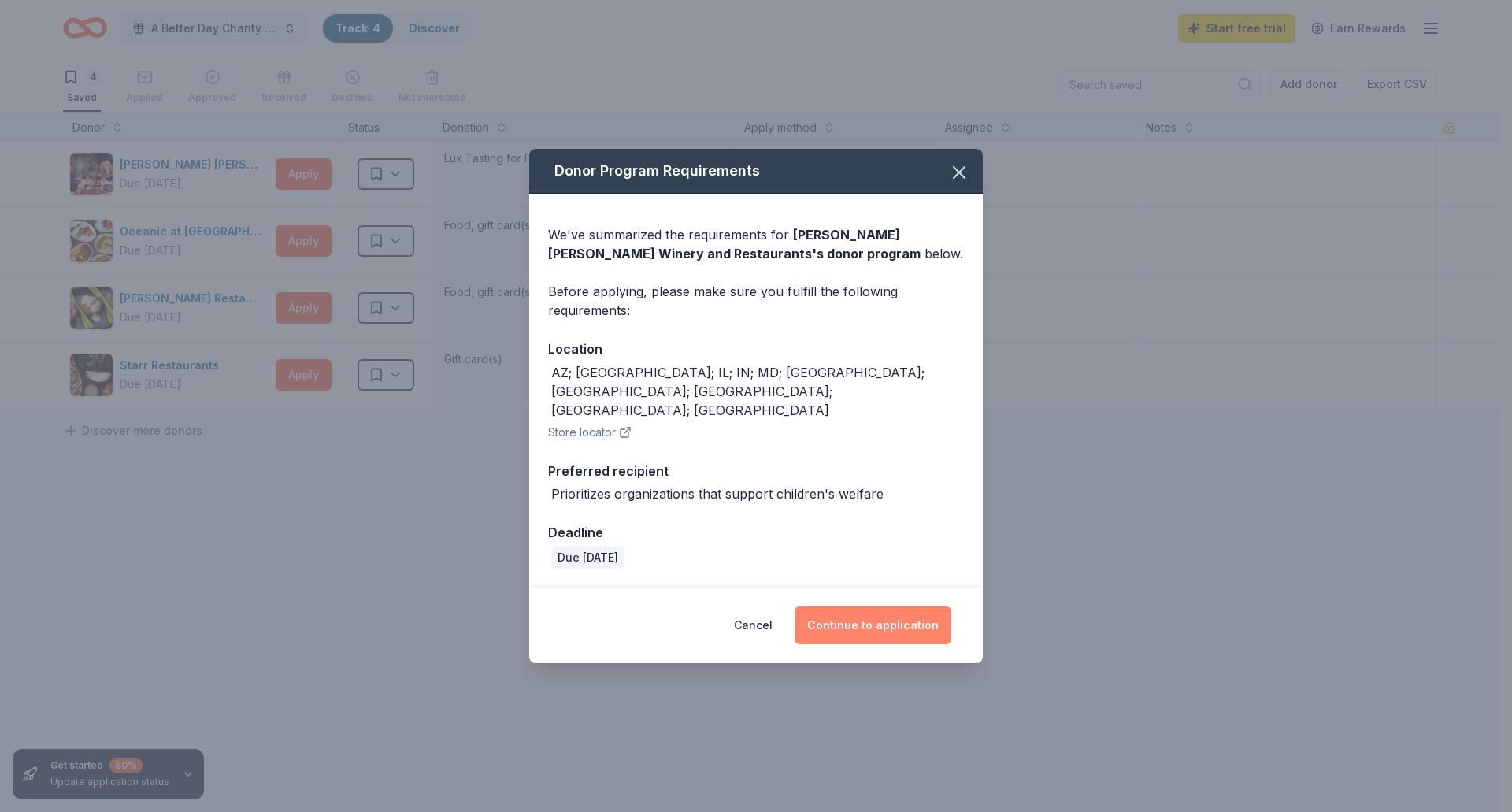
click at [868, 606] on button "Continue to application" at bounding box center [873, 625] width 156 height 38
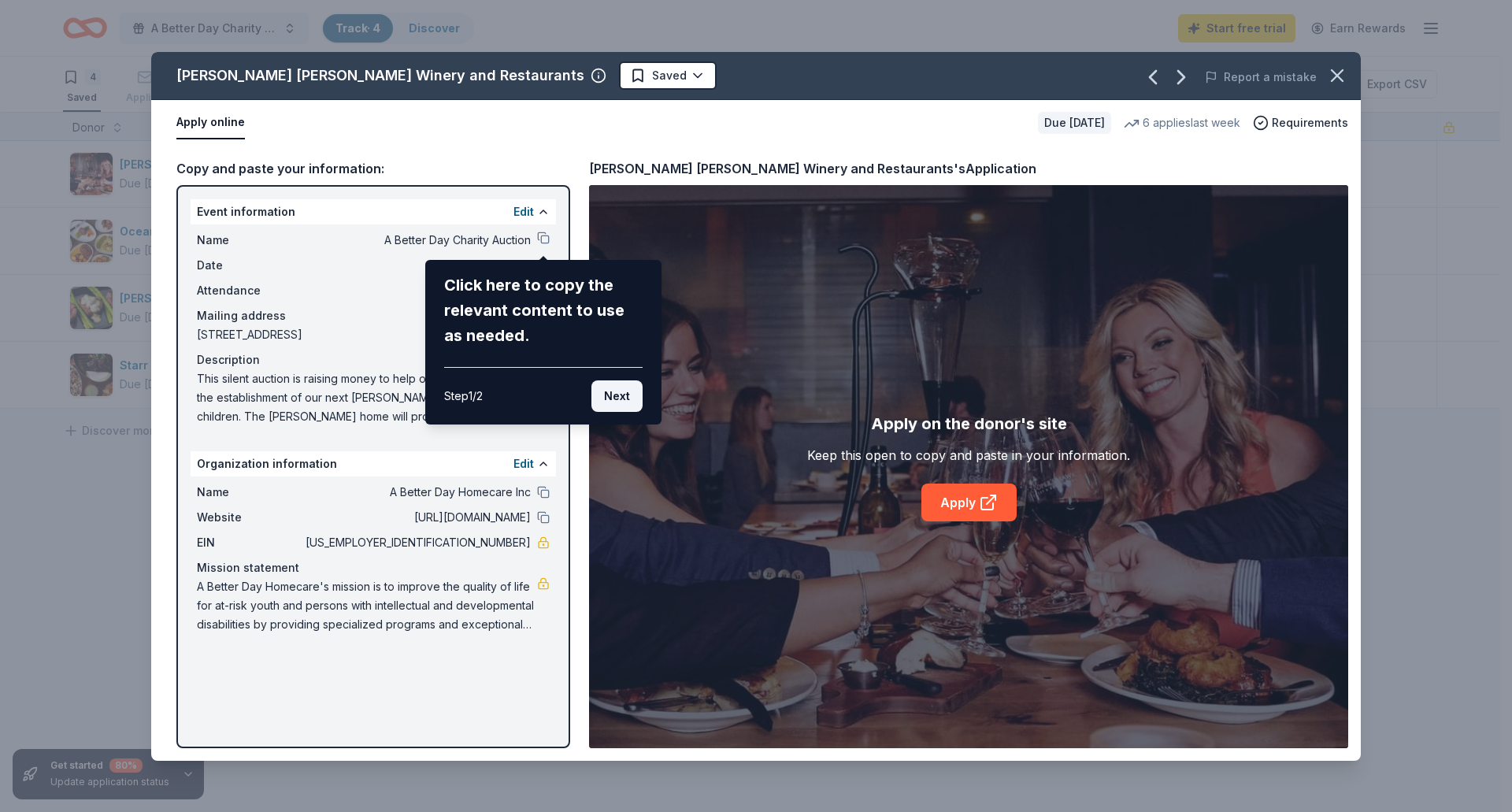
click at [618, 393] on button "Next" at bounding box center [617, 396] width 51 height 31
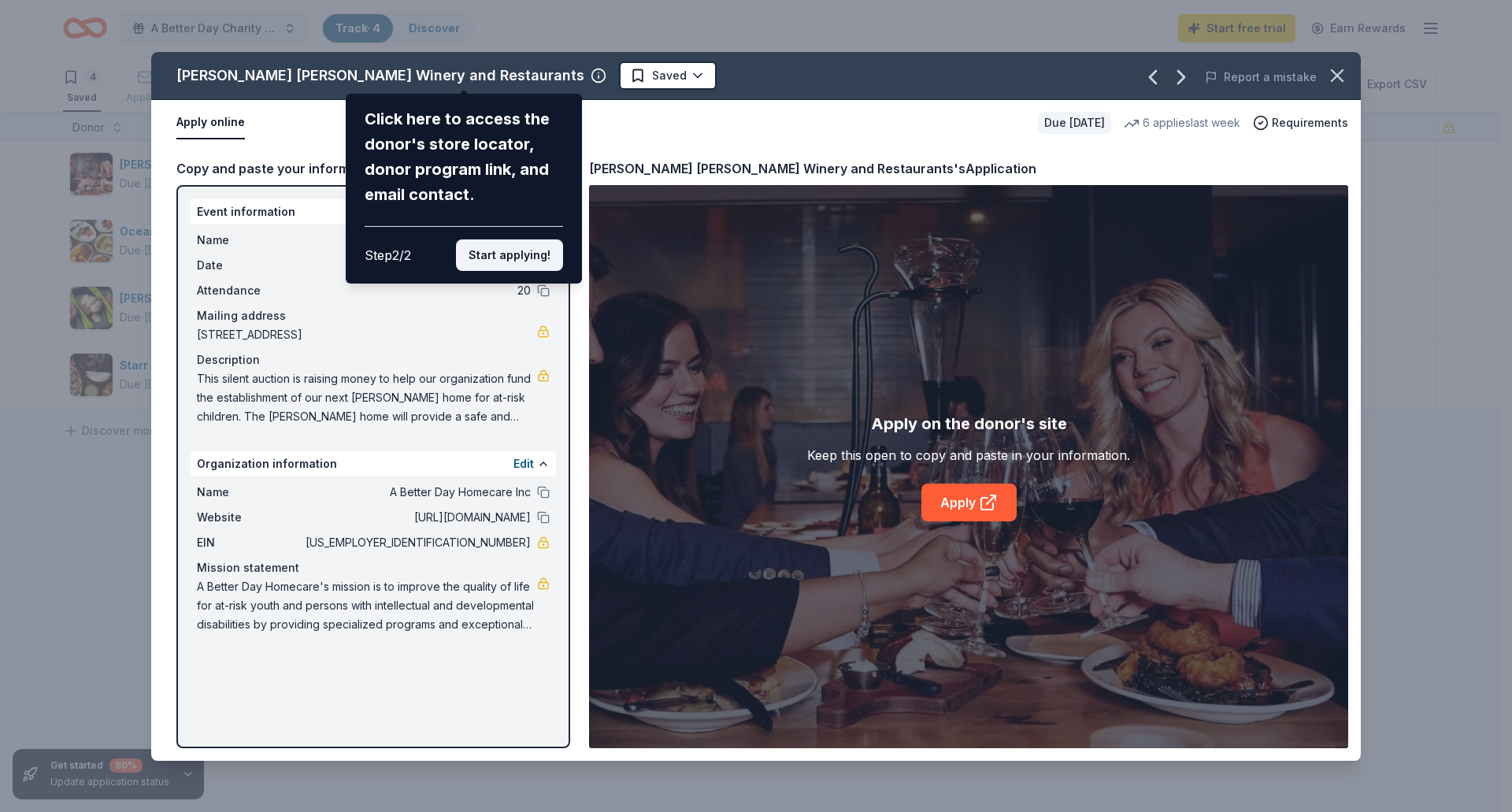
click at [520, 248] on button "Start applying!" at bounding box center [509, 255] width 107 height 31
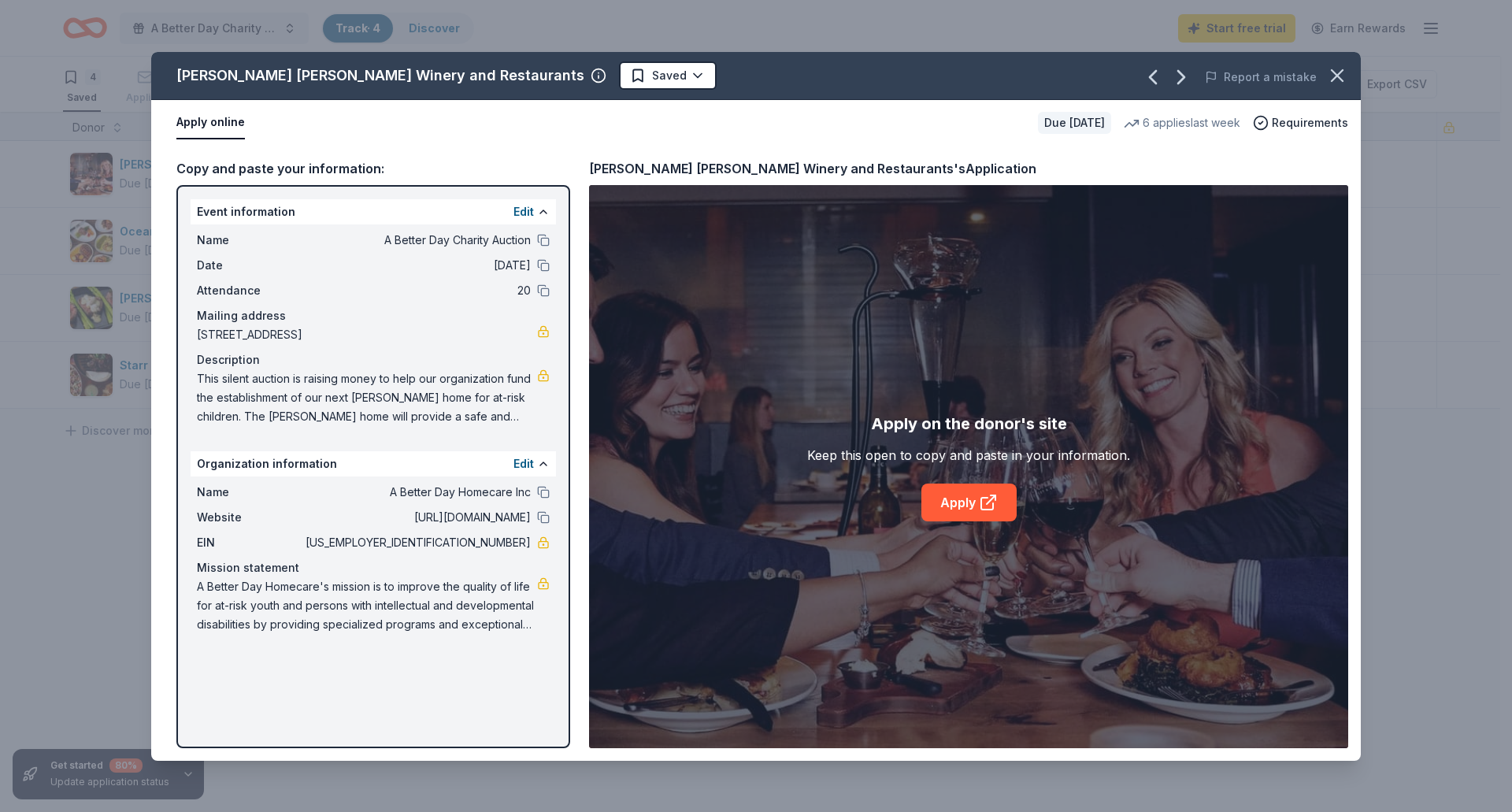
drag, startPoint x: 964, startPoint y: 493, endPoint x: 1170, endPoint y: 405, distance: 224.0
click at [1170, 405] on div "Apply on the donor's site Keep this open to copy and paste in your information.…" at bounding box center [968, 466] width 759 height 563
click at [950, 498] on link "Apply" at bounding box center [969, 503] width 96 height 38
drag, startPoint x: 197, startPoint y: 377, endPoint x: 326, endPoint y: 409, distance: 132.9
click at [323, 409] on span "This silent auction is raising money to help our organization fund the establis…" at bounding box center [367, 397] width 340 height 56
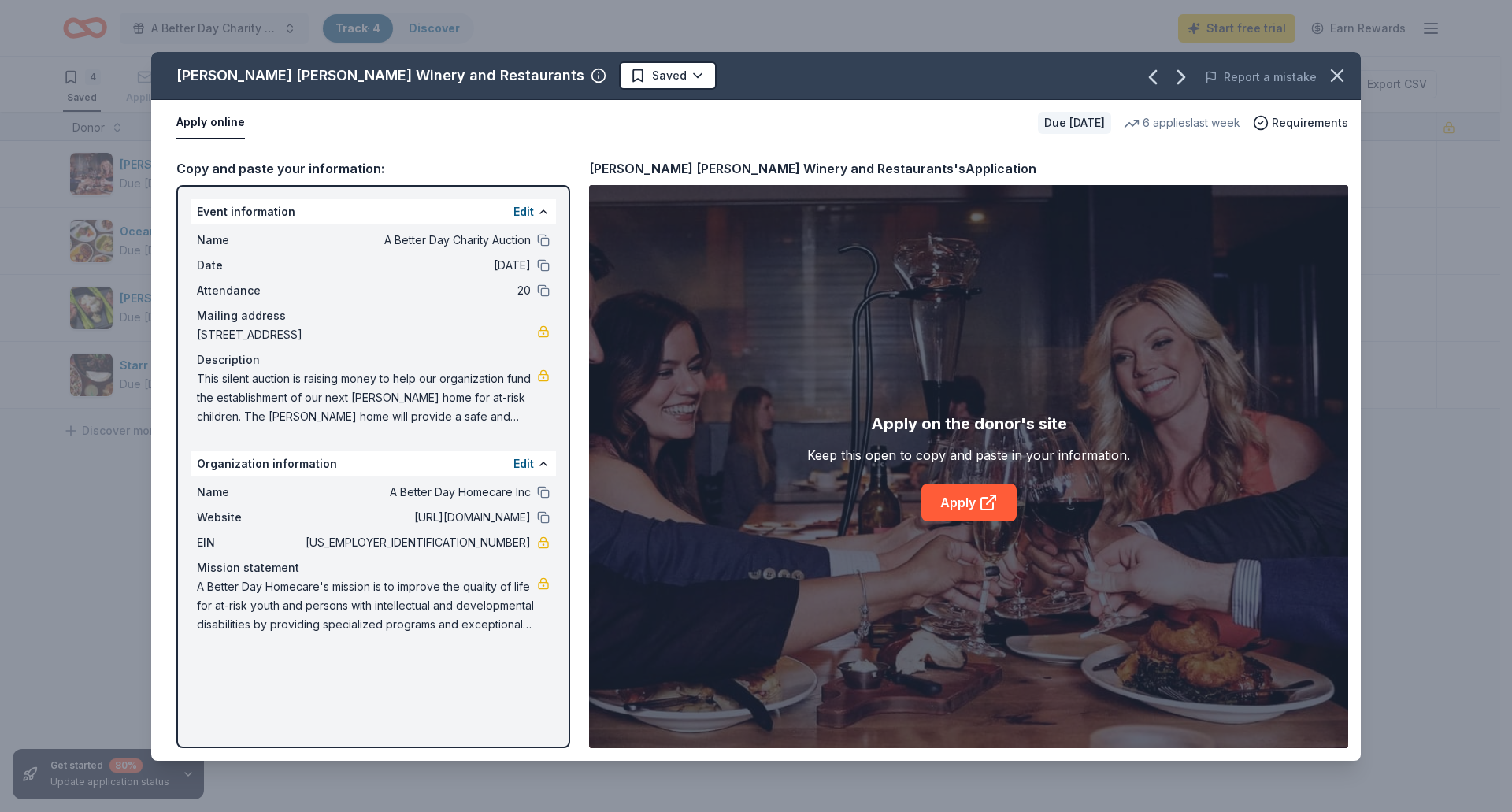
click at [357, 400] on span "This silent auction is raising money to help our organization fund the establis…" at bounding box center [367, 397] width 340 height 56
click at [1330, 71] on icon "button" at bounding box center [1337, 75] width 22 height 22
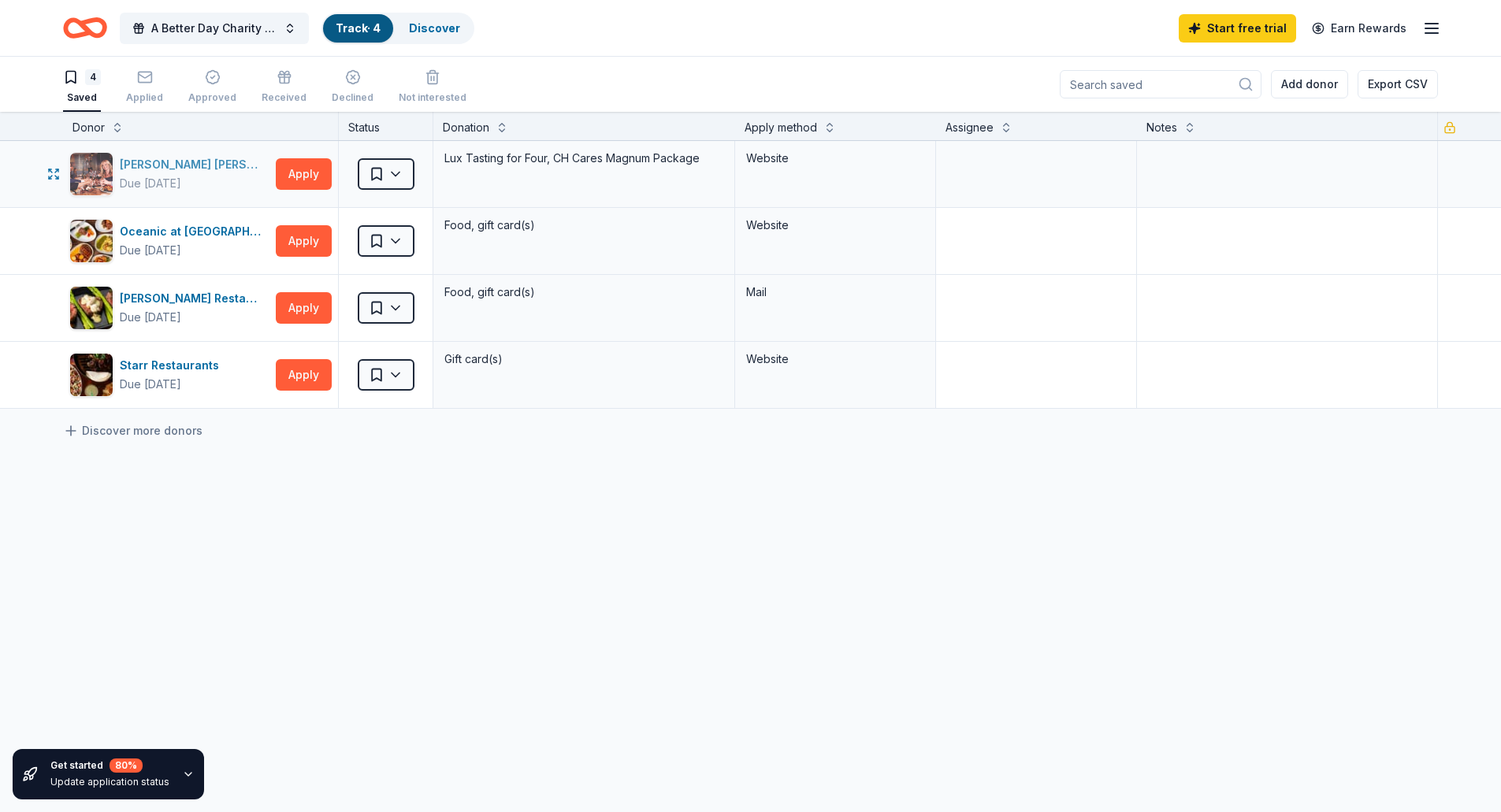
click at [213, 165] on div "[PERSON_NAME] [PERSON_NAME] Winery and Restaurants" at bounding box center [195, 165] width 149 height 19
click at [1135, 168] on div at bounding box center [1035, 174] width 200 height 66
click at [397, 174] on html "A Better Day Charity Auction Track · 4 Discover Start free trial Earn Rewards 4…" at bounding box center [756, 406] width 1512 height 812
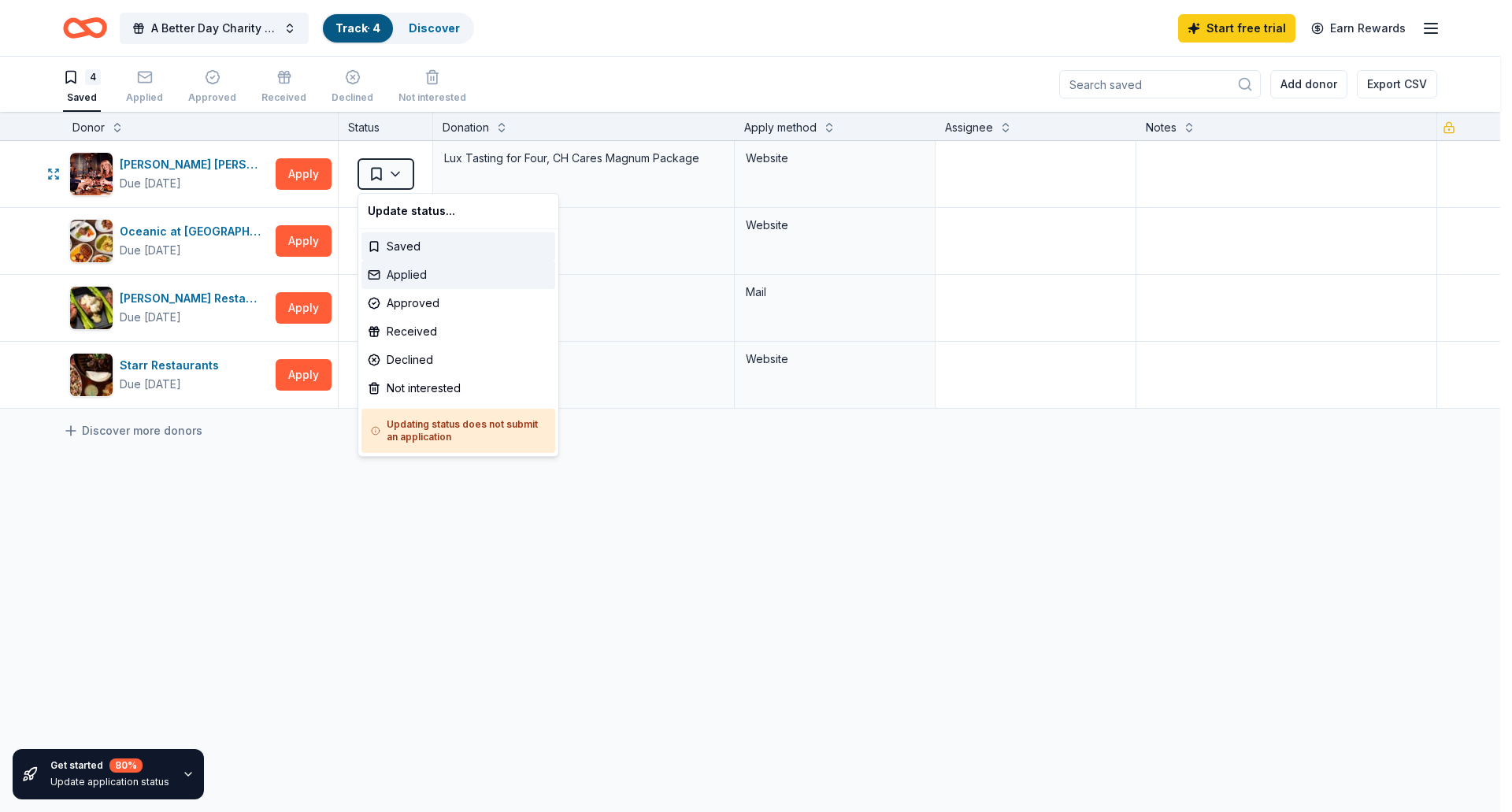
click at [413, 273] on div "Applied" at bounding box center [458, 274] width 194 height 29
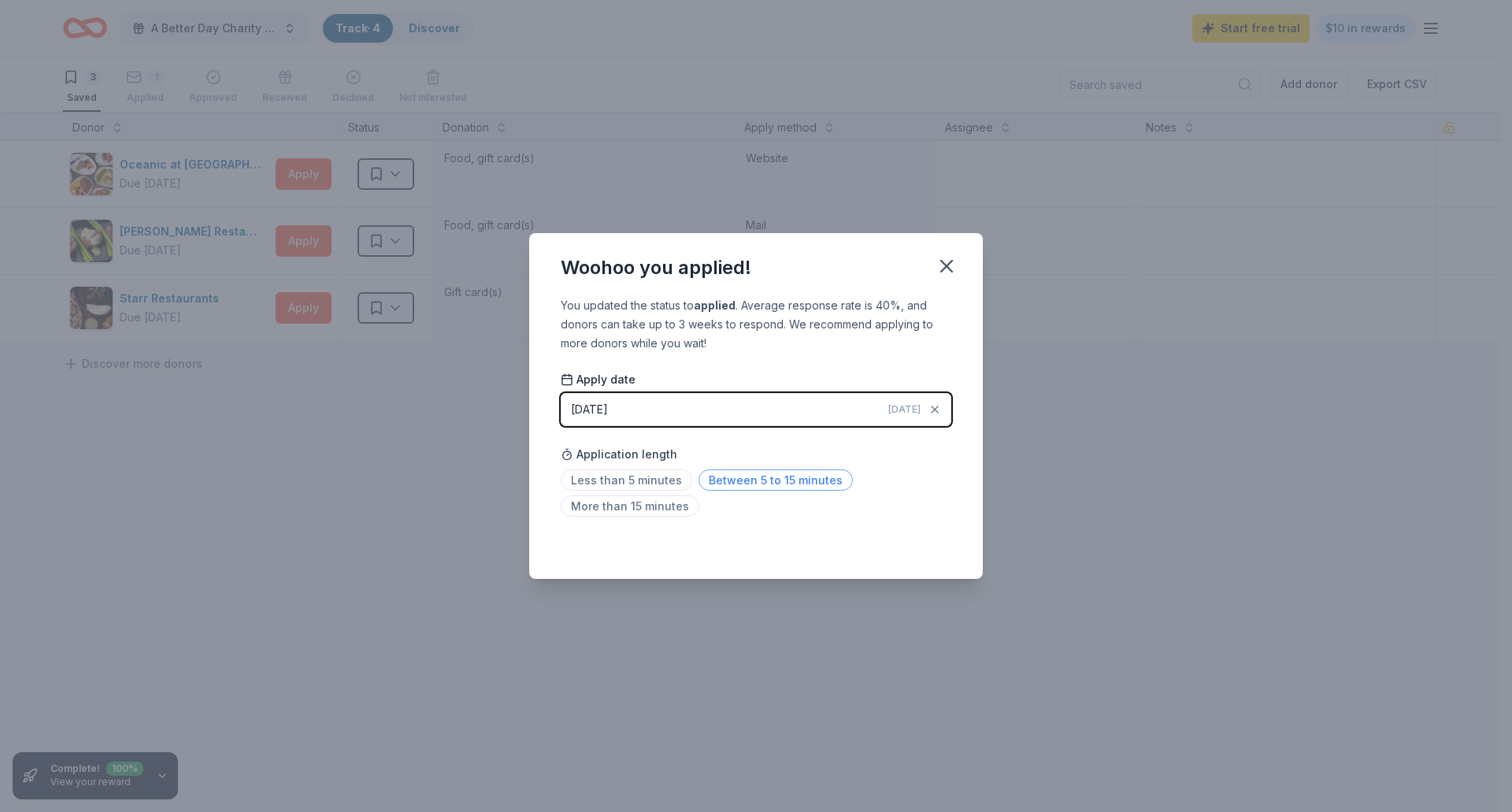
click at [718, 483] on span "Between 5 to 15 minutes" at bounding box center [776, 480] width 155 height 21
click at [716, 553] on div "Saved" at bounding box center [756, 545] width 391 height 19
click at [1015, 562] on div "Woohoo you applied! You updated the status to applied . Average response rate i…" at bounding box center [756, 406] width 1512 height 812
click at [907, 410] on span "Today" at bounding box center [904, 409] width 32 height 13
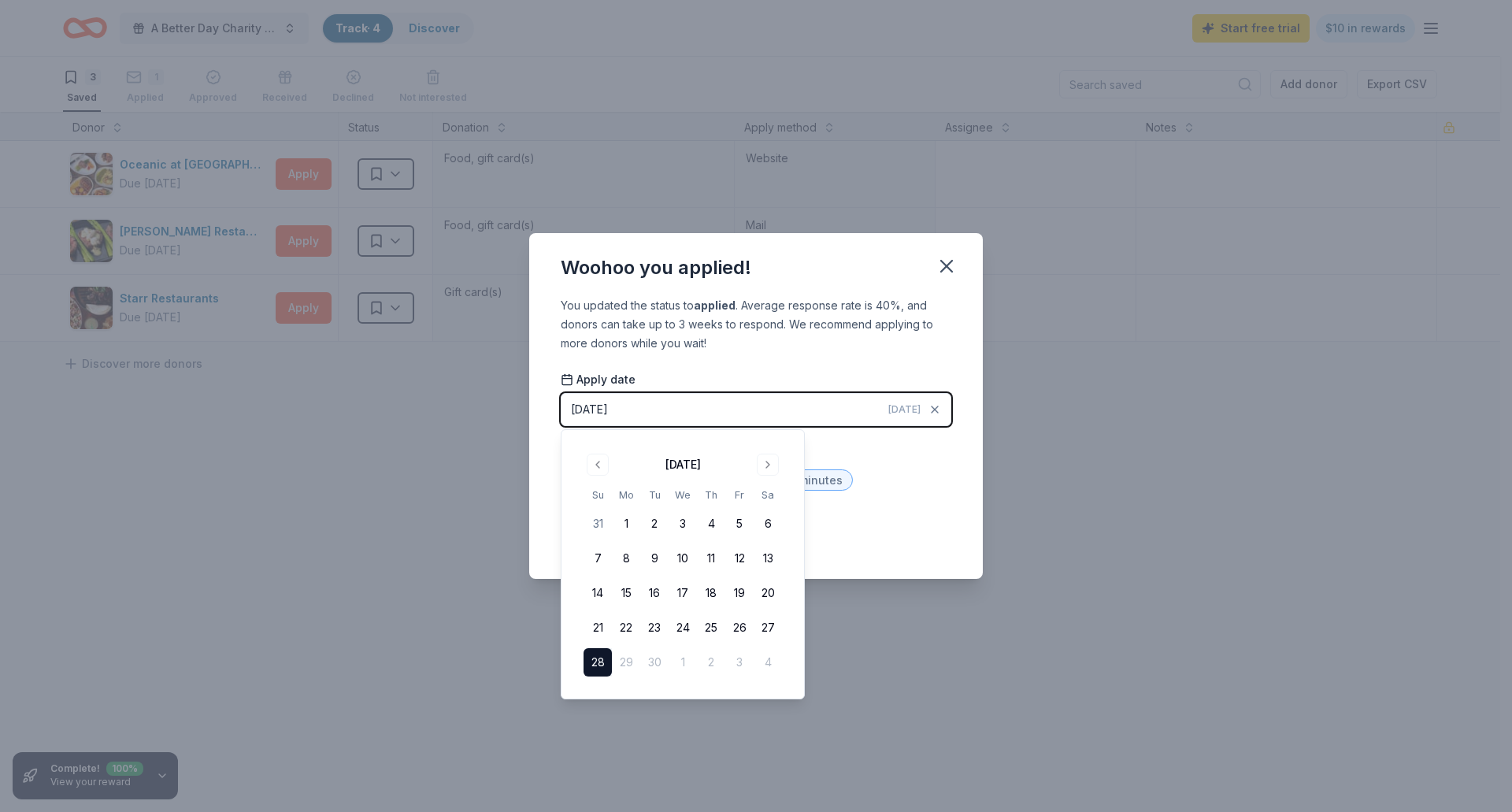
click at [907, 410] on span "Today" at bounding box center [904, 409] width 32 height 13
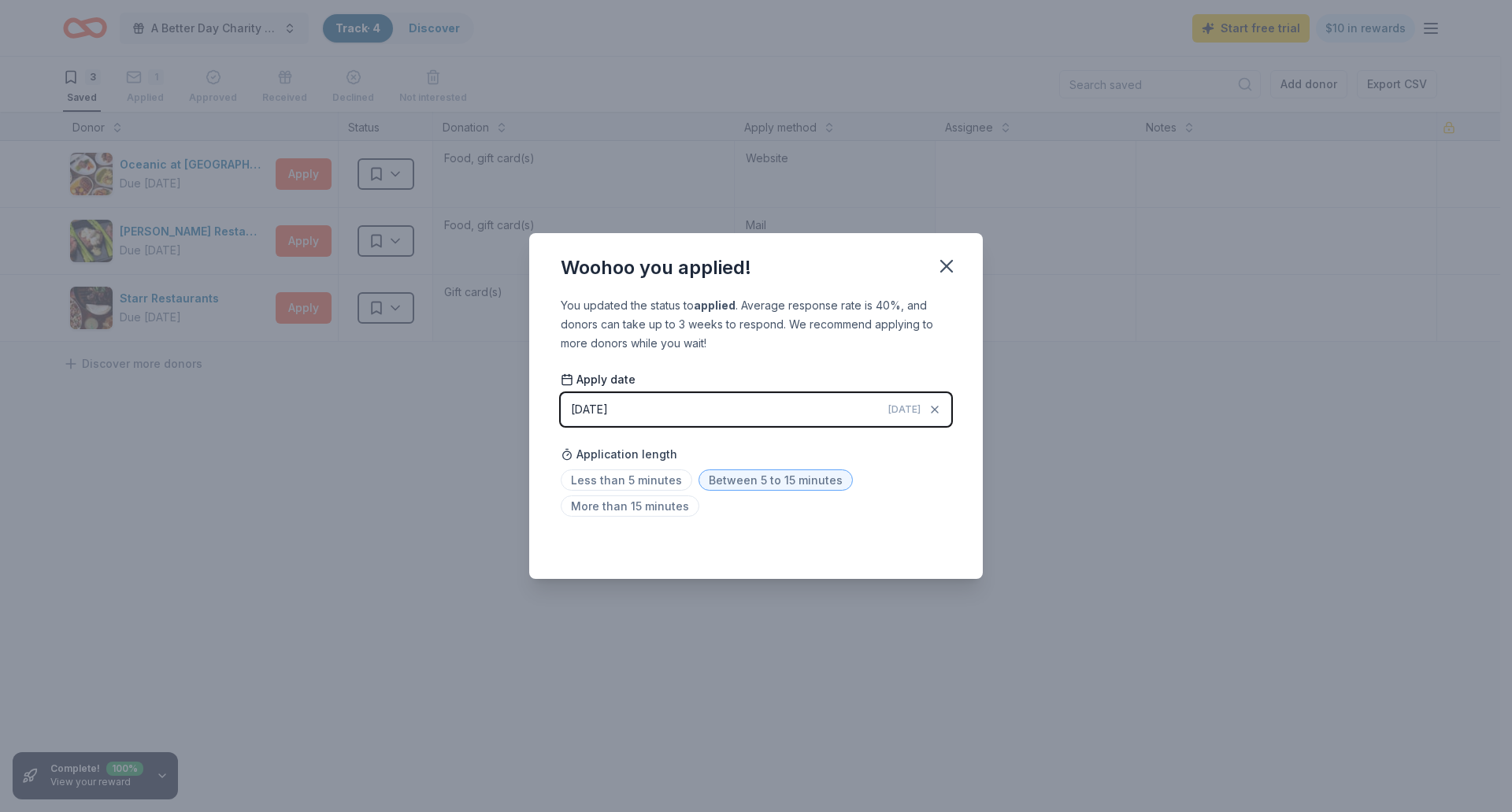
click at [904, 538] on div "Saved" at bounding box center [756, 545] width 391 height 19
click at [947, 273] on icon "button" at bounding box center [946, 266] width 22 height 22
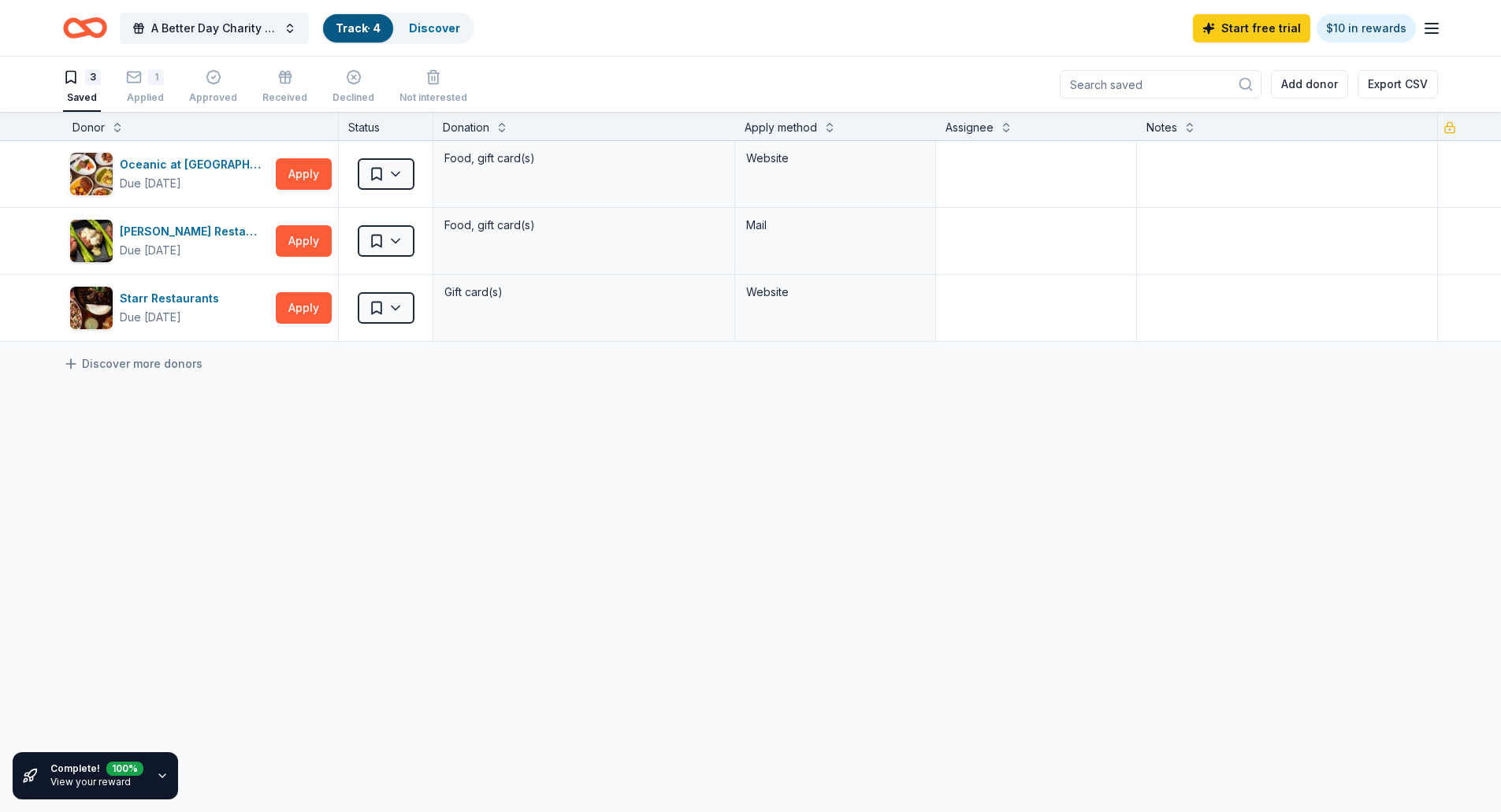
click at [157, 775] on icon "button" at bounding box center [162, 776] width 13 height 13
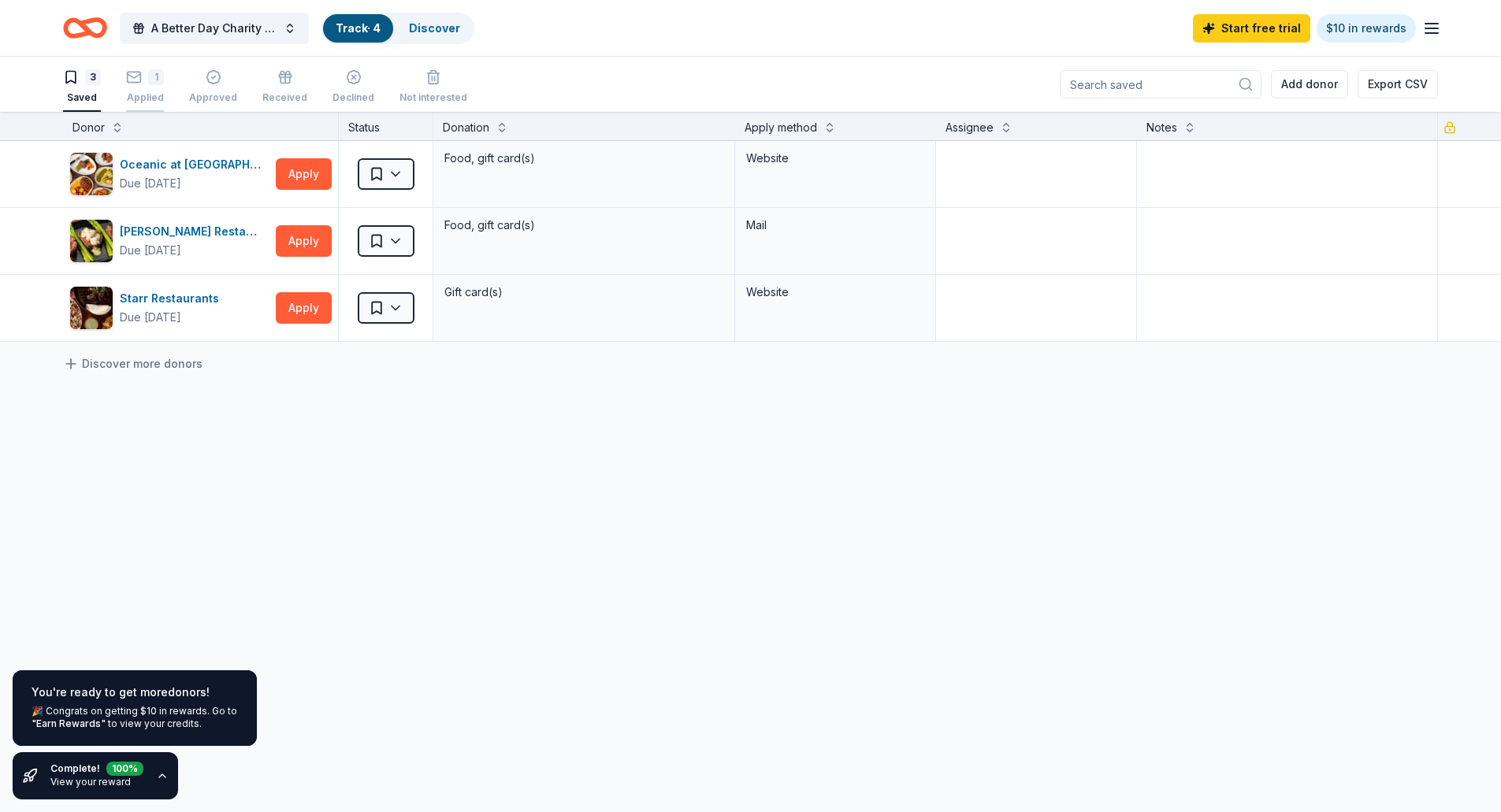
click at [136, 76] on icon "button" at bounding box center [134, 77] width 16 height 16
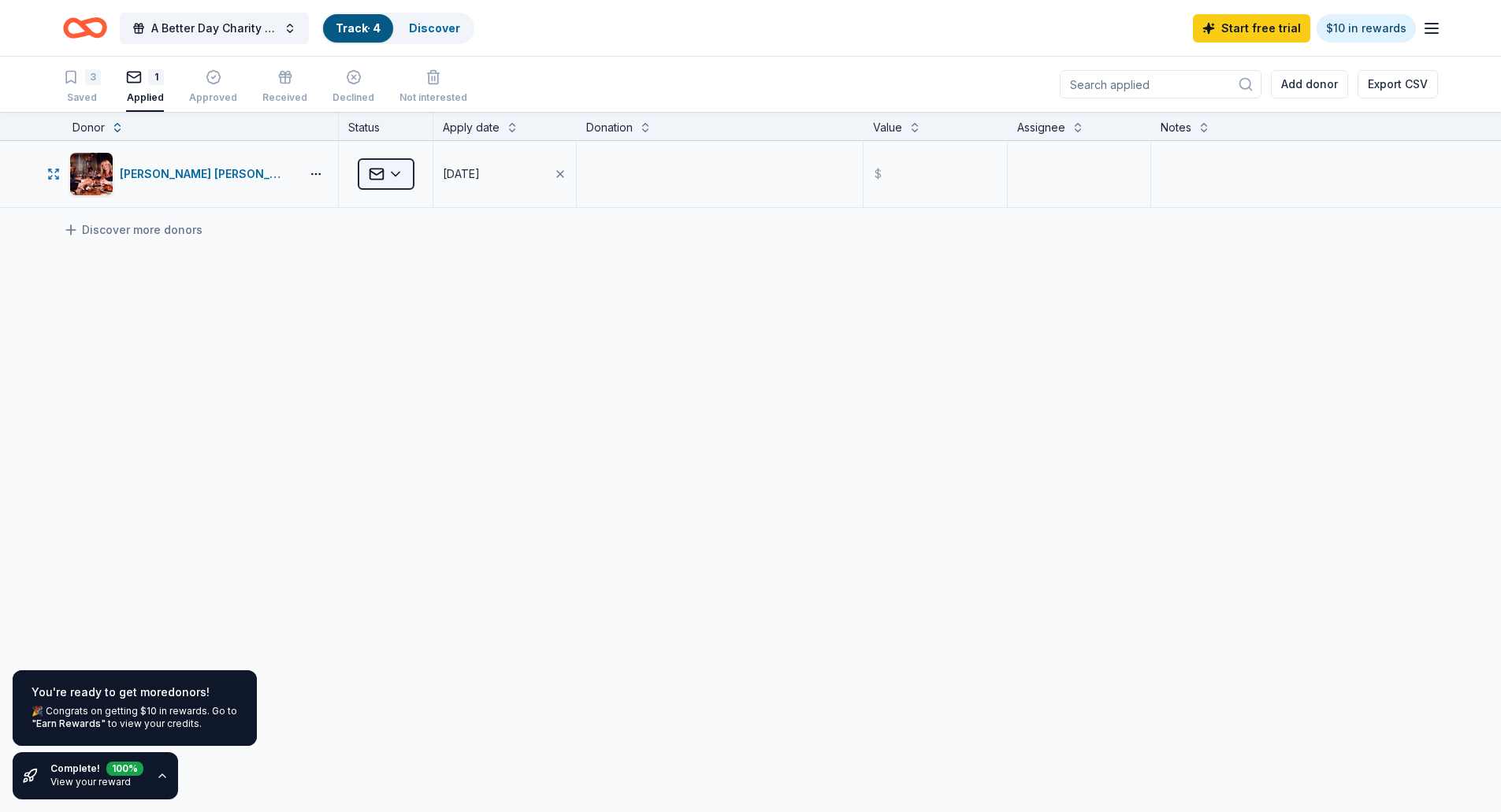
click at [395, 172] on html "A Better Day Charity Auction Track · 4 Discover Start free trial $10 in rewards…" at bounding box center [750, 406] width 1501 height 812
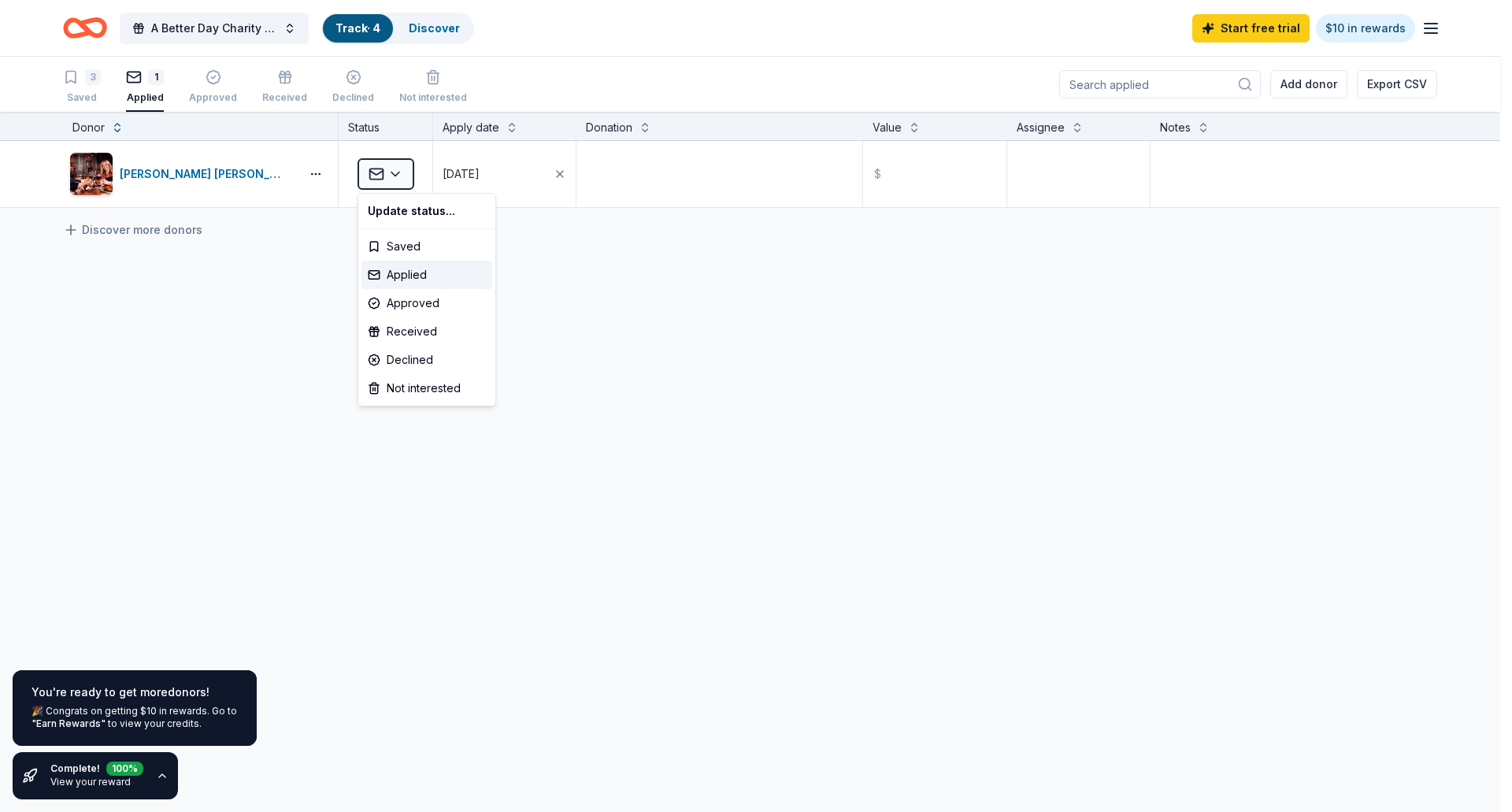
click at [745, 314] on html "A Better Day Charity Auction Track · 4 Discover Start free trial $10 in rewards…" at bounding box center [756, 406] width 1512 height 812
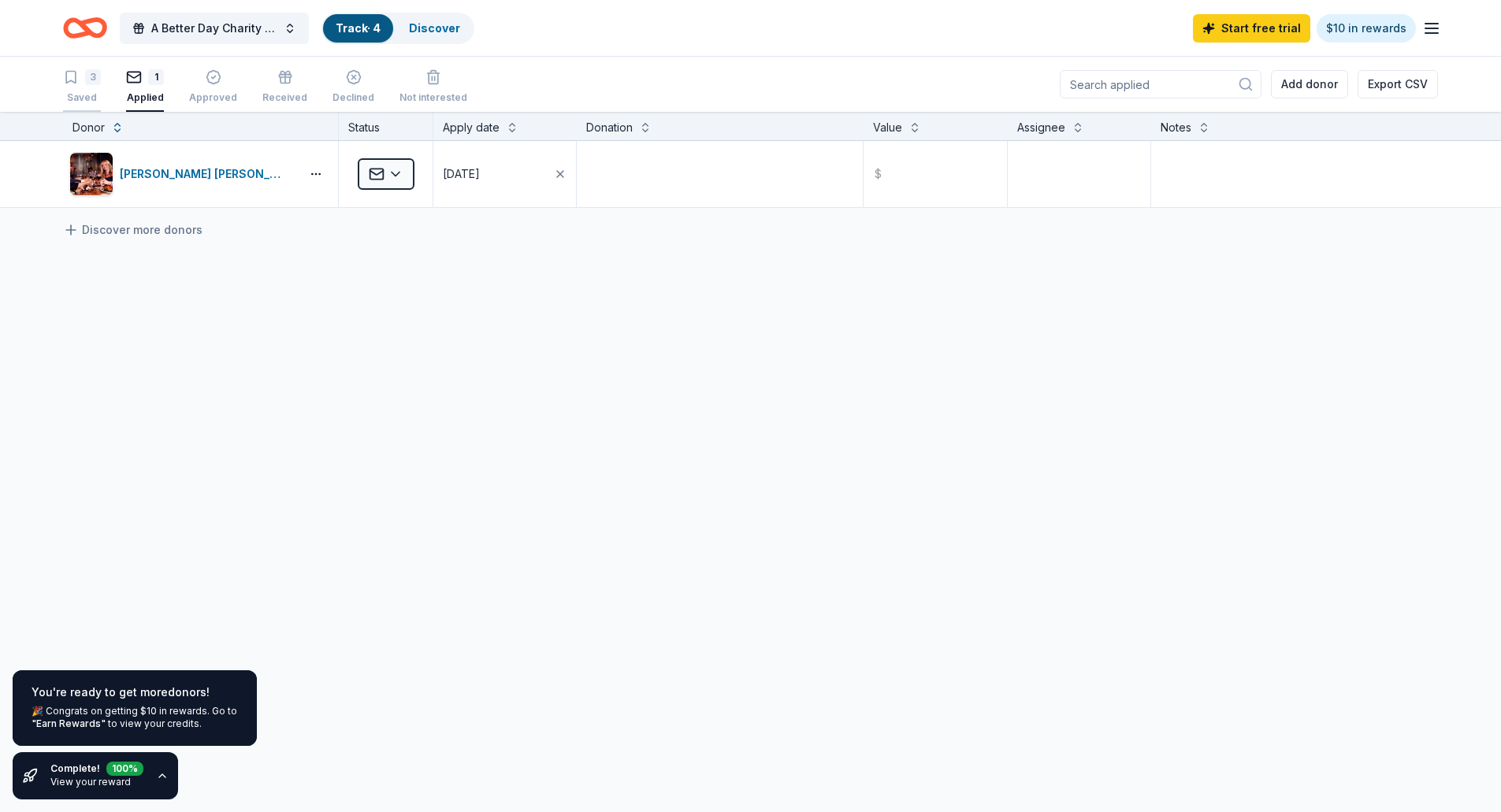
click at [85, 85] on div "3 Saved" at bounding box center [83, 87] width 38 height 35
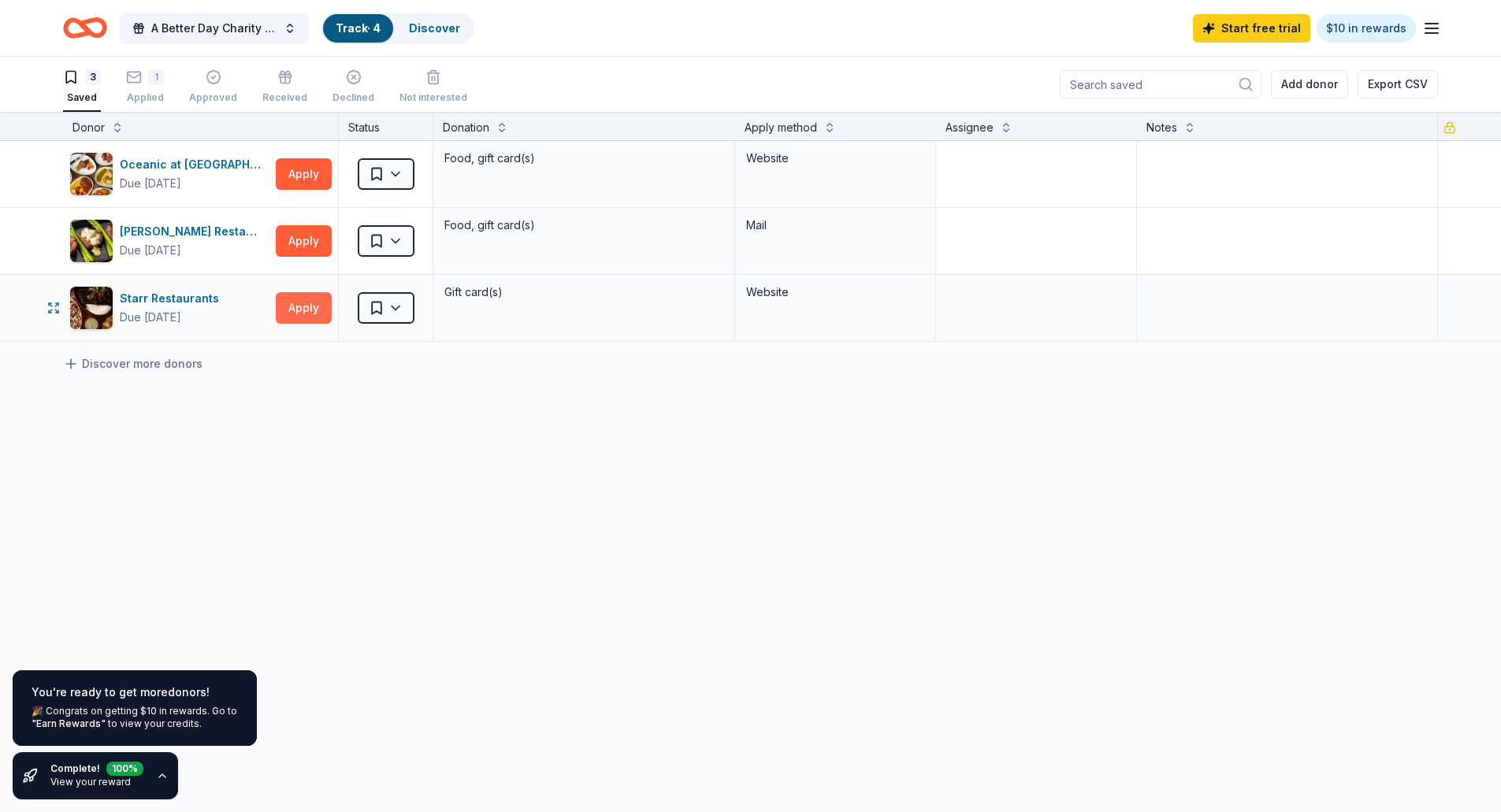
click at [309, 301] on button "Apply" at bounding box center [303, 307] width 56 height 31
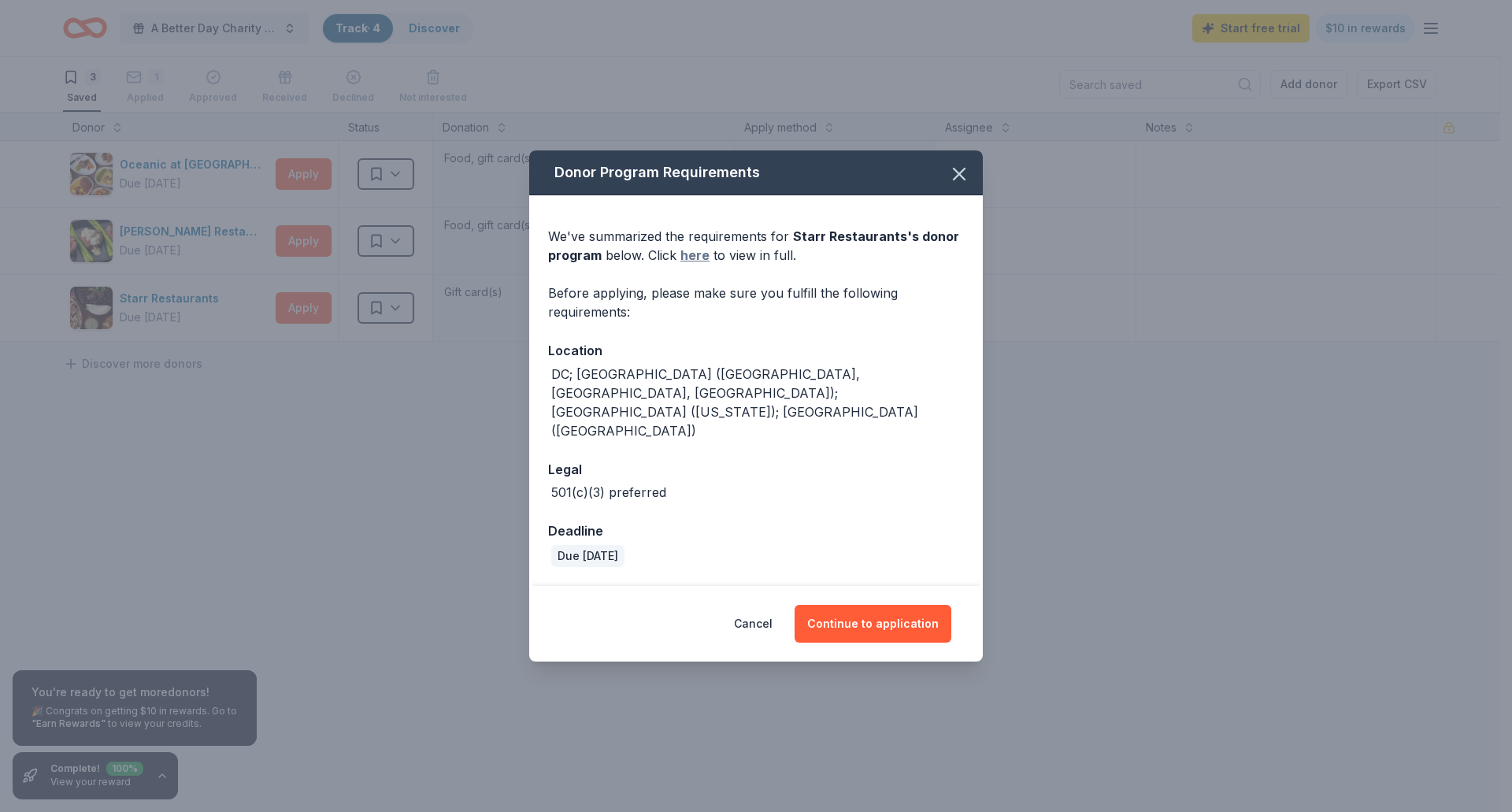
click at [698, 265] on link "here" at bounding box center [696, 255] width 30 height 19
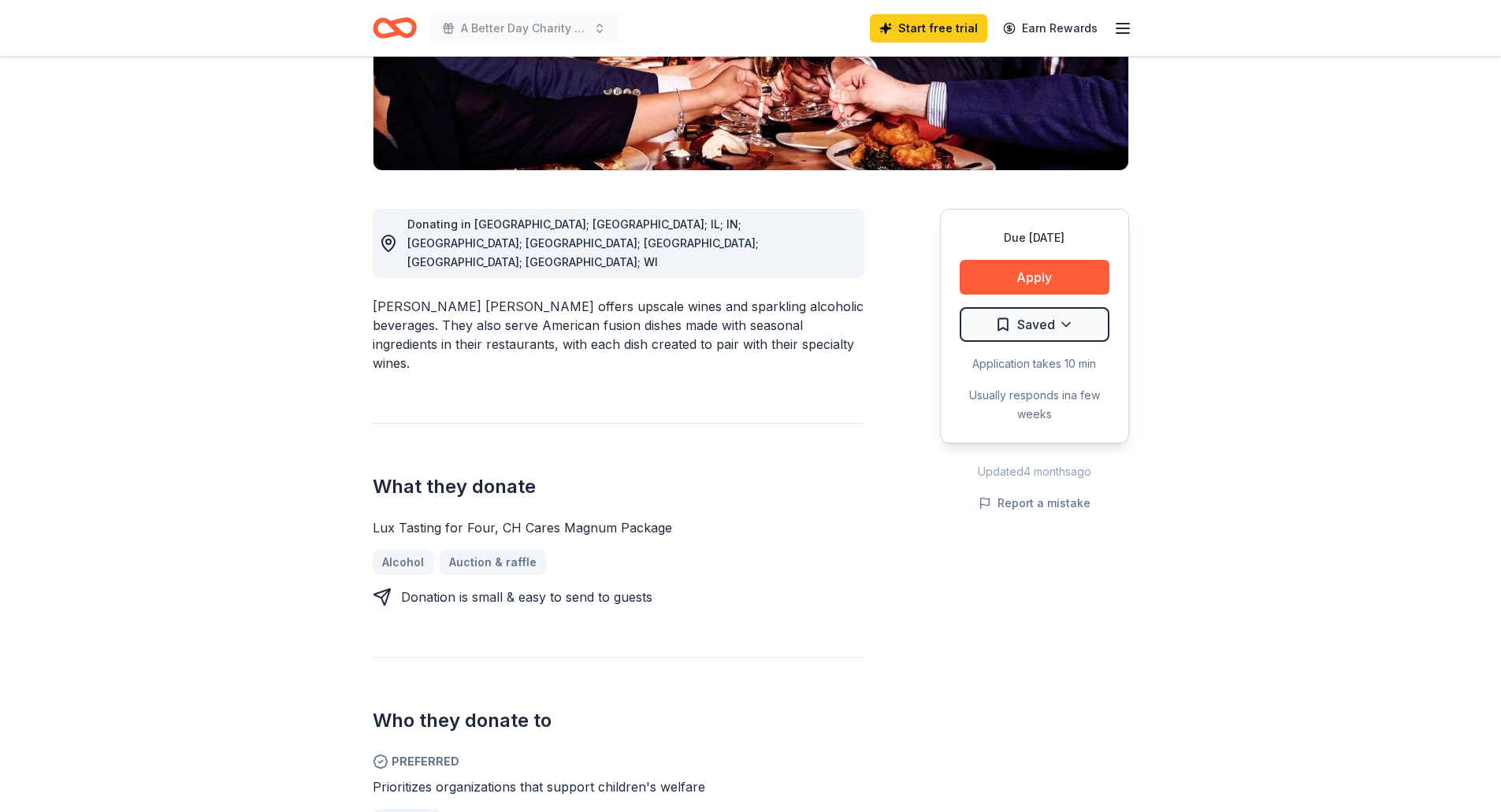
scroll to position [345, 0]
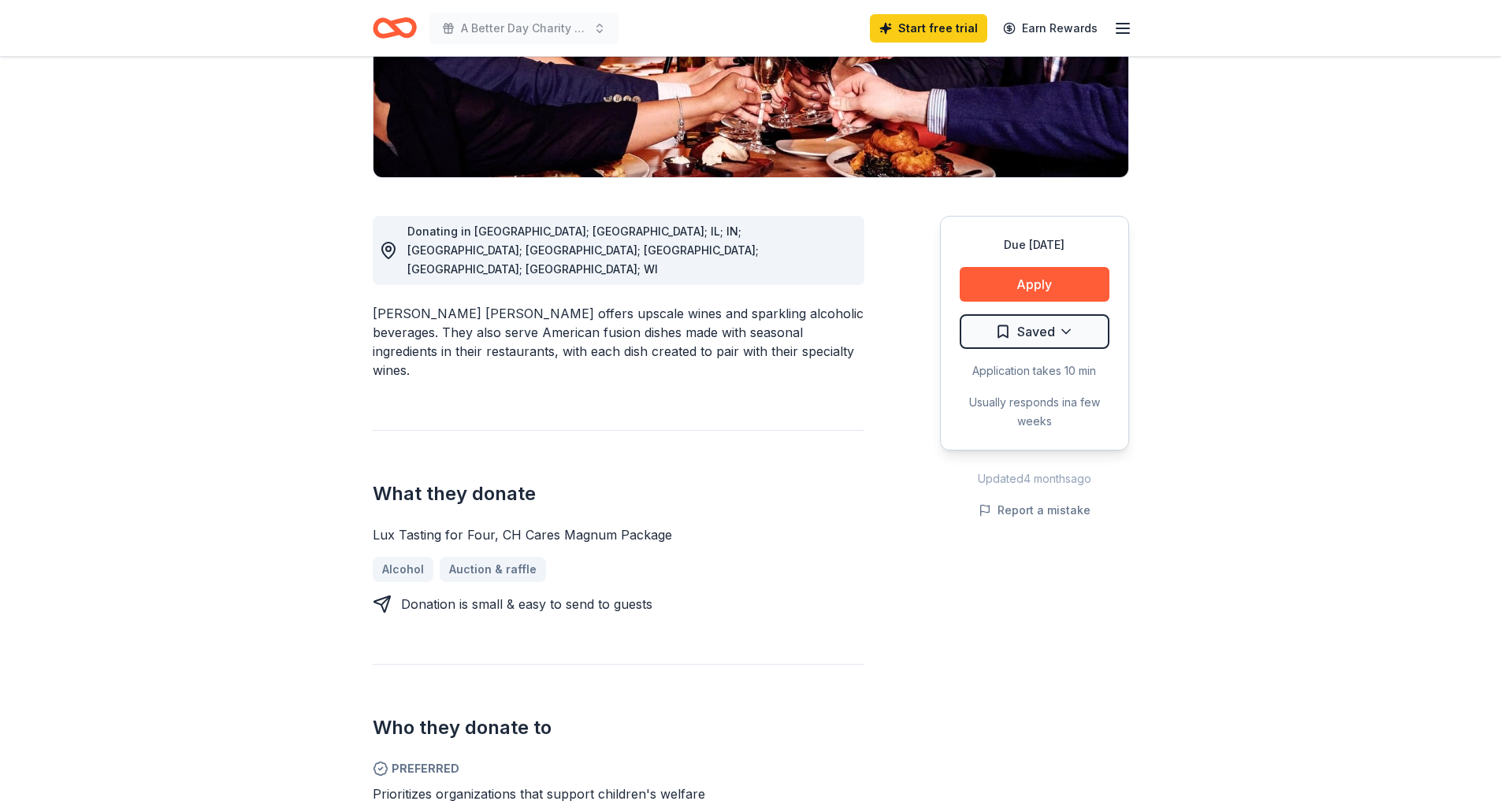
click at [1122, 29] on line "button" at bounding box center [1122, 29] width 13 height 0
